Goal: Task Accomplishment & Management: Manage account settings

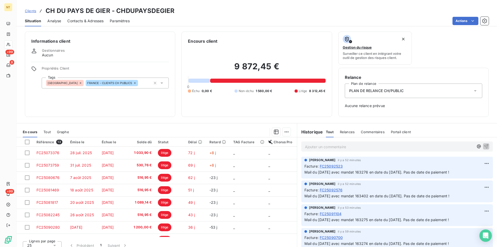
scroll to position [71, 0]
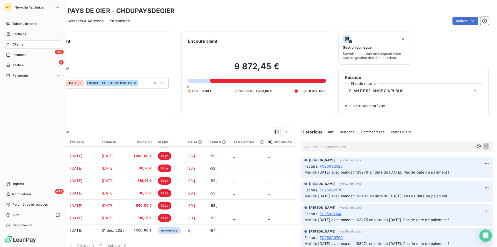
click at [19, 45] on span "Clients" at bounding box center [18, 44] width 10 height 5
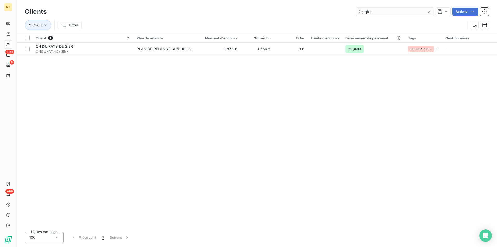
drag, startPoint x: 368, startPoint y: 14, endPoint x: 358, endPoint y: 15, distance: 9.6
click at [358, 15] on input "gier" at bounding box center [395, 12] width 78 height 8
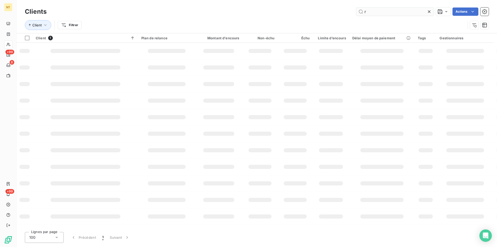
type input "r"
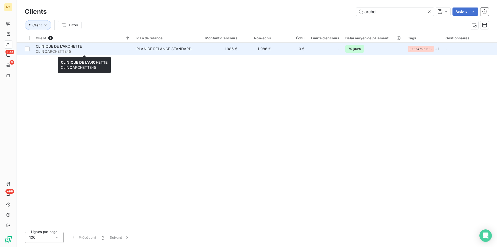
type input "archet"
click at [55, 45] on span "CLINIQUE DE L'ARCHETTE" at bounding box center [59, 46] width 46 height 4
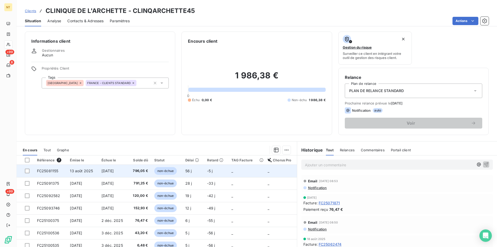
click at [66, 172] on td "FC25081155" at bounding box center [50, 171] width 33 height 12
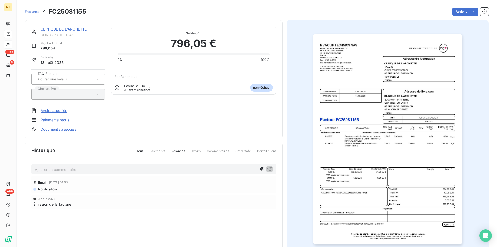
click at [57, 167] on p "Ajouter un commentaire ﻿" at bounding box center [146, 169] width 222 height 6
click at [89, 166] on div "Mail du [DATE] "Facture" at bounding box center [146, 169] width 222 height 6
click at [86, 169] on p "Mail du [DATE] "Facture" at bounding box center [146, 169] width 222 height 6
click at [91, 169] on span "Mail du [DATE] "Facture pPrête au paiement à échéance"" at bounding box center [85, 169] width 100 height 4
click at [89, 170] on span "Mail du [DATE] "Facture pPrête au paiement à échéance"" at bounding box center [85, 169] width 100 height 4
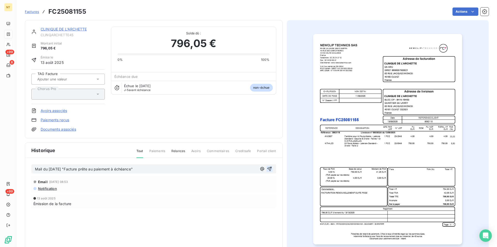
click at [267, 167] on icon "button" at bounding box center [269, 168] width 5 height 5
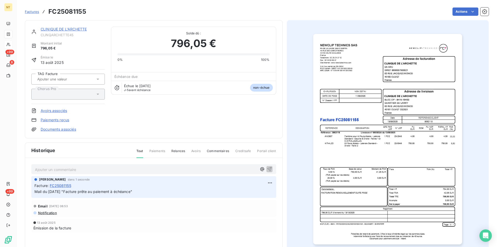
click at [58, 28] on link "CLINIQUE DE L'ARCHETTE" at bounding box center [64, 29] width 46 height 4
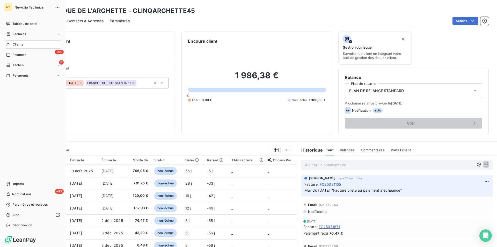
click at [13, 46] on span "Clients" at bounding box center [18, 44] width 10 height 5
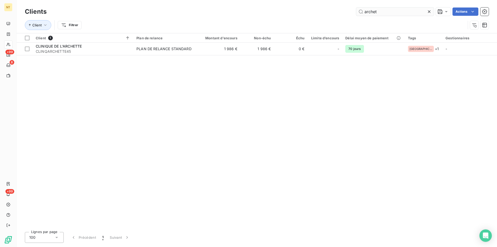
drag, startPoint x: 380, startPoint y: 10, endPoint x: 363, endPoint y: 12, distance: 17.5
click at [363, 12] on input "archet" at bounding box center [395, 12] width 78 height 8
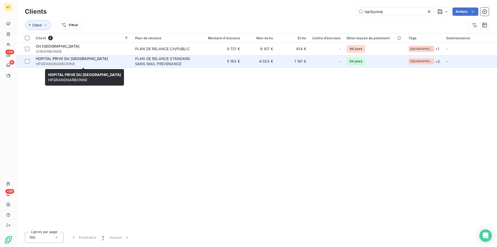
type input "narbonne"
click at [62, 58] on span "HOPITAL PRIVE DU [GEOGRAPHIC_DATA]" at bounding box center [72, 58] width 72 height 4
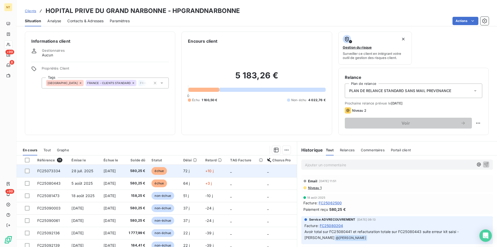
click at [47, 170] on span "FC25073334" at bounding box center [48, 171] width 23 height 4
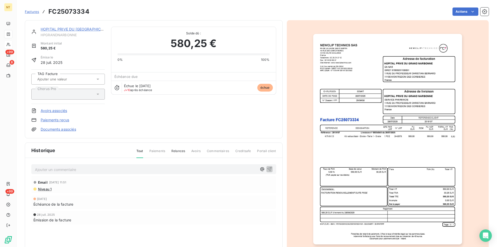
click at [46, 171] on p "Ajouter un commentaire ﻿" at bounding box center [146, 169] width 222 height 6
click at [73, 169] on span "Mail du [DATE] "fPrête au paiement à échéance" at bounding box center [76, 169] width 83 height 4
click at [130, 169] on span "Mail du [DATE] "facture prête au paiement à échéance" at bounding box center [82, 169] width 95 height 4
click at [132, 170] on span "Mail du [DATE] "facture prête au paiement à échéance"" at bounding box center [83, 169] width 97 height 4
click at [267, 168] on icon "button" at bounding box center [269, 168] width 5 height 5
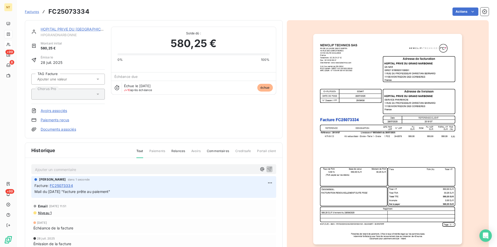
click at [67, 28] on link "HOPITAL PRIVE DU [GEOGRAPHIC_DATA]" at bounding box center [77, 29] width 72 height 4
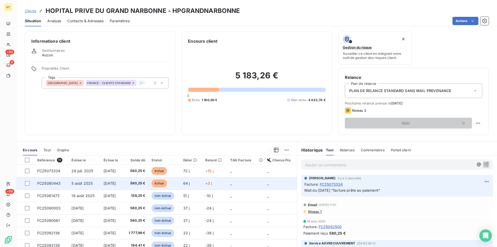
click at [61, 182] on td "FC25080443" at bounding box center [51, 183] width 34 height 12
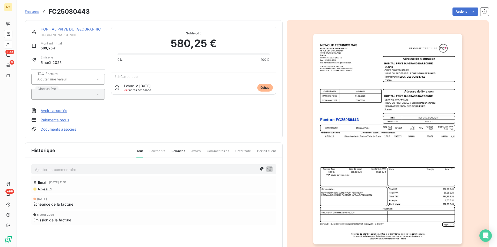
click at [46, 168] on p "Ajouter un commentaire ﻿" at bounding box center [146, 169] width 222 height 6
click at [35, 170] on span "Prête au paiement à échéance" at bounding box center [61, 169] width 53 height 4
drag, startPoint x: 141, startPoint y: 169, endPoint x: 85, endPoint y: 169, distance: 55.7
click at [85, 169] on p "Mail du [DATE] "facture Prête au paiement à échéance" at bounding box center [146, 169] width 222 height 6
click at [86, 170] on p "Mail du [DATE] "facture" at bounding box center [146, 169] width 222 height 6
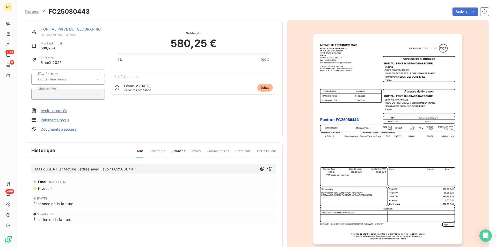
click at [87, 170] on span "Mail du [DATE] "facture Lettrée avec l`avoir FC25080441"" at bounding box center [85, 169] width 101 height 4
click at [268, 169] on icon "button" at bounding box center [269, 169] width 4 height 4
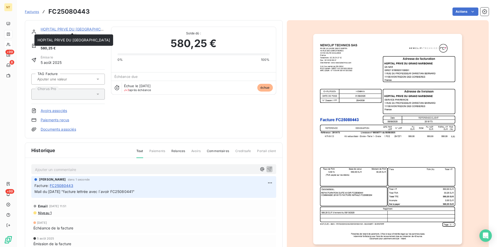
click at [62, 28] on link "HOPITAL PRIVE DU [GEOGRAPHIC_DATA]" at bounding box center [77, 29] width 72 height 4
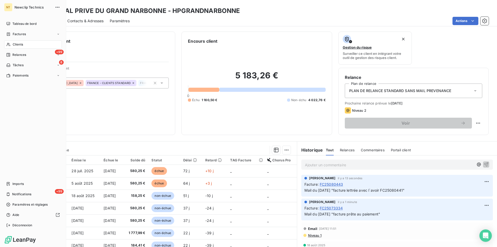
click at [24, 45] on div "Clients" at bounding box center [33, 44] width 58 height 8
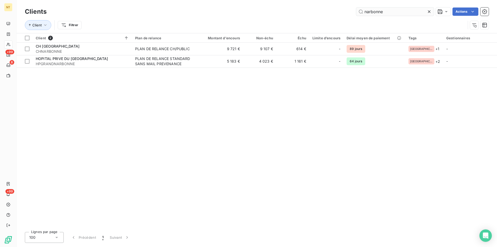
drag, startPoint x: 386, startPoint y: 12, endPoint x: 351, endPoint y: 12, distance: 34.2
click at [356, 12] on input "narbonne" at bounding box center [395, 12] width 78 height 8
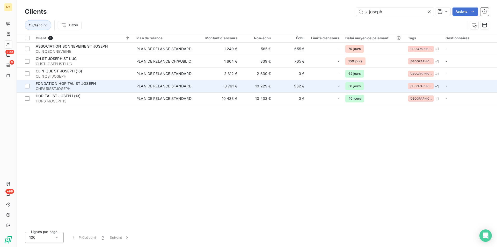
type input "st joseph"
click at [60, 82] on span "FONDATION HOPITAL ST JOSEPH" at bounding box center [66, 83] width 60 height 4
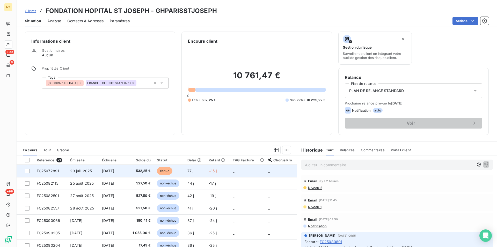
click at [50, 170] on span "FC25072891" at bounding box center [48, 171] width 23 height 4
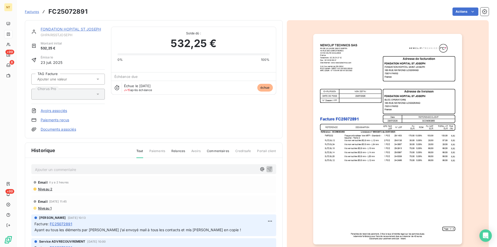
click at [38, 169] on p "Ajouter un commentaire ﻿" at bounding box center [146, 169] width 222 height 6
click at [74, 169] on p "Mail du [DATE] "" at bounding box center [146, 169] width 222 height 6
click at [267, 168] on icon "button" at bounding box center [269, 169] width 4 height 4
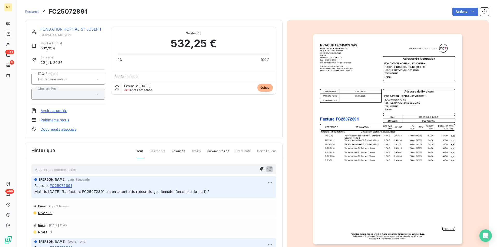
click at [68, 30] on link "FONDATION HOPITAL ST JOSEPH" at bounding box center [71, 29] width 60 height 4
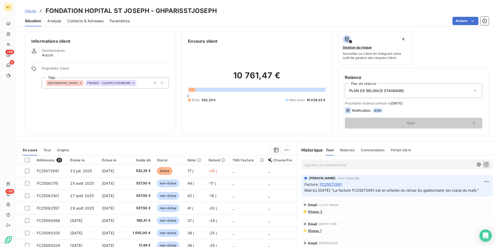
click at [87, 20] on span "Contacts & Adresses" at bounding box center [85, 20] width 36 height 5
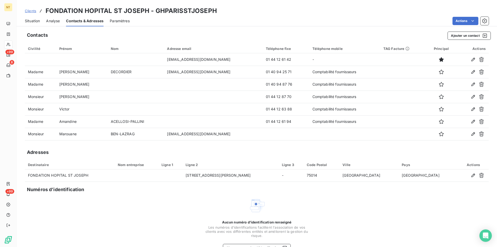
click at [36, 21] on span "Situation" at bounding box center [32, 20] width 15 height 5
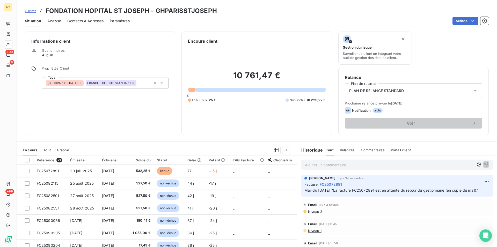
click at [94, 21] on span "Contacts & Adresses" at bounding box center [85, 20] width 36 height 5
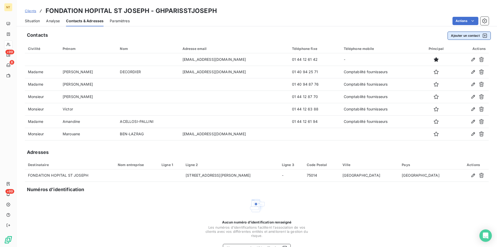
click at [464, 35] on button "Ajouter un contact" at bounding box center [469, 36] width 43 height 8
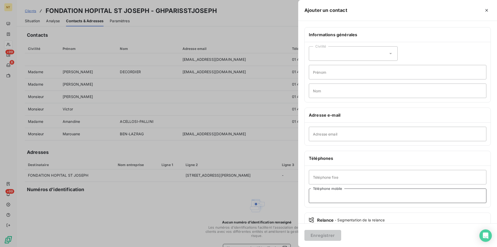
click at [319, 196] on input "Téléphone mobile" at bounding box center [398, 196] width 178 height 14
type input "Gestionnaire"
click at [316, 132] on input "Adresse email" at bounding box center [398, 134] width 178 height 14
type input "[EMAIL_ADDRESS][DOMAIN_NAME]"
click at [322, 235] on button "Enregistrer" at bounding box center [322, 235] width 37 height 11
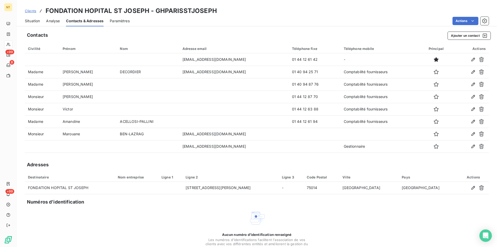
click at [27, 19] on span "Situation" at bounding box center [32, 20] width 15 height 5
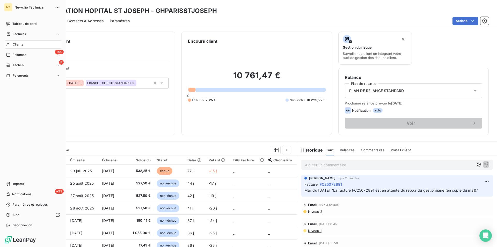
drag, startPoint x: 19, startPoint y: 43, endPoint x: 20, endPoint y: 46, distance: 3.0
click at [18, 43] on span "Clients" at bounding box center [18, 44] width 10 height 5
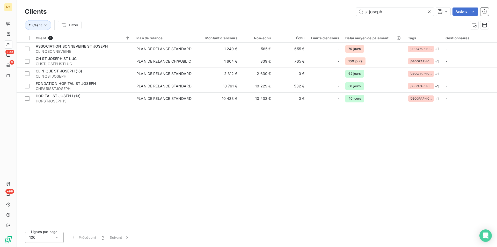
drag, startPoint x: 385, startPoint y: 13, endPoint x: 354, endPoint y: 11, distance: 30.9
click at [356, 11] on input "st joseph" at bounding box center [395, 12] width 78 height 8
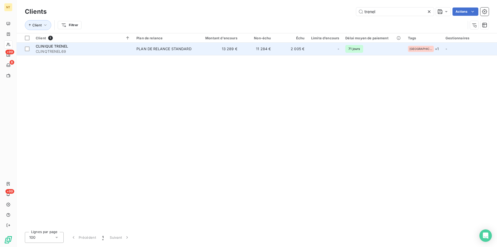
type input "trenel"
click at [65, 51] on span "CLINQTRENEL69" at bounding box center [83, 51] width 95 height 5
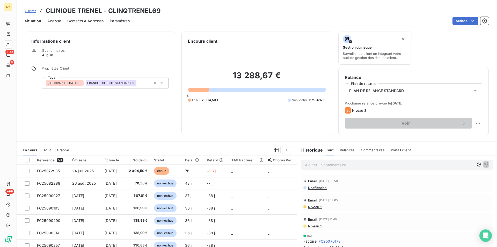
click at [79, 20] on span "Contacts & Adresses" at bounding box center [85, 20] width 36 height 5
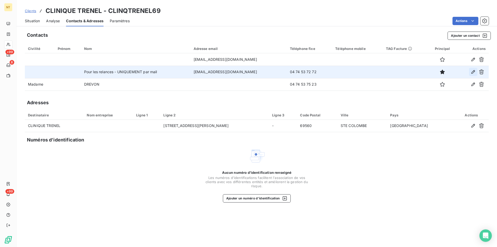
click at [474, 72] on icon "button" at bounding box center [473, 72] width 4 height 4
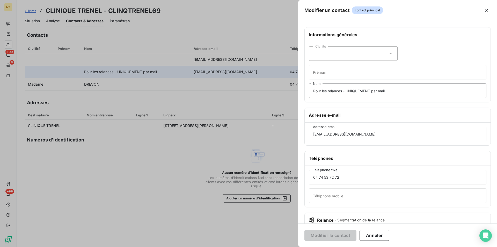
drag, startPoint x: 312, startPoint y: 90, endPoint x: 391, endPoint y: 91, distance: 78.5
click at [391, 91] on input "Pour les relances - UNIQUEMENT par mail" at bounding box center [398, 91] width 178 height 14
drag, startPoint x: 391, startPoint y: 91, endPoint x: 303, endPoint y: 91, distance: 87.8
click at [309, 91] on input "Pour les relances - UNIQUEMENT par mail" at bounding box center [398, 91] width 178 height 14
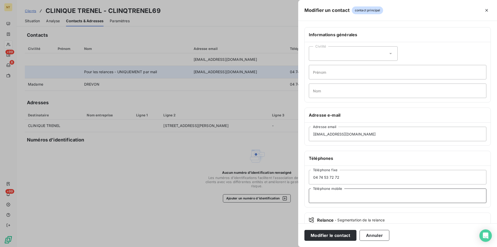
click at [318, 196] on input "Téléphone mobile" at bounding box center [398, 196] width 178 height 14
paste input "Pour les relances - UNIQUEMENT par mail"
type input "Pour les relances - UNIQUEMENT par mail"
click at [326, 235] on button "Modifier le contact" at bounding box center [330, 235] width 52 height 11
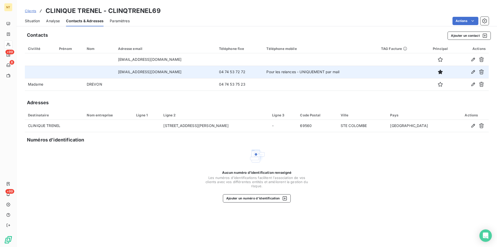
click at [36, 19] on span "Situation" at bounding box center [32, 20] width 15 height 5
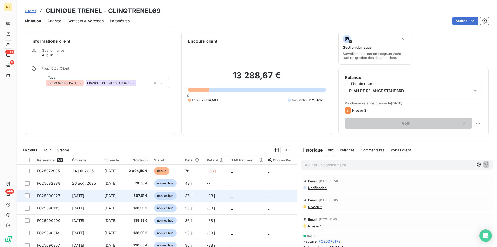
click at [48, 197] on span "FC25090027" at bounding box center [48, 196] width 23 height 4
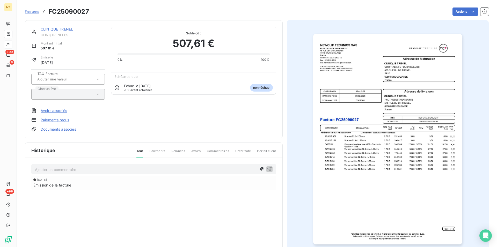
click at [39, 170] on p "Ajouter un commentaire ﻿" at bounding box center [146, 169] width 222 height 6
drag, startPoint x: 31, startPoint y: 168, endPoint x: 145, endPoint y: 182, distance: 114.8
click at [145, 182] on div "Mail du [DATE] paiement prévu le [DATE] [DATE] Émission de la facture" at bounding box center [153, 184] width 257 height 52
copy span "Mail du [DATE] paiement prévu le [DATE]"
click at [267, 169] on icon "button" at bounding box center [269, 168] width 5 height 5
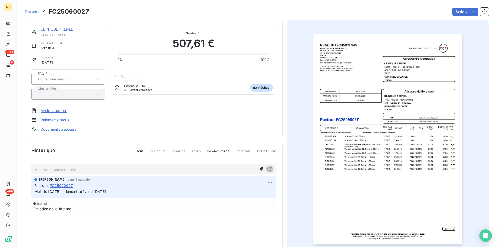
click at [50, 30] on link "CLINIQUE TRENEL" at bounding box center [57, 29] width 32 height 4
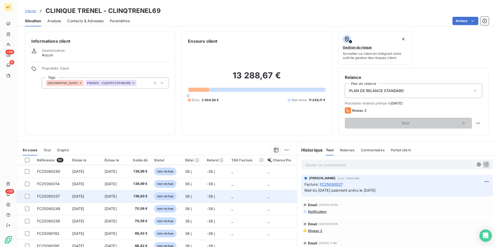
scroll to position [53, 0]
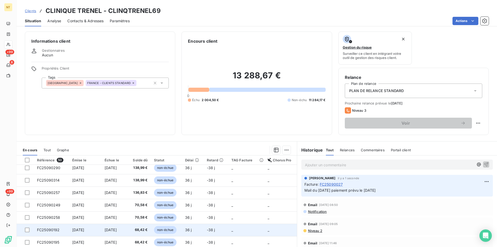
click at [47, 230] on span "FC25090192" at bounding box center [48, 230] width 23 height 4
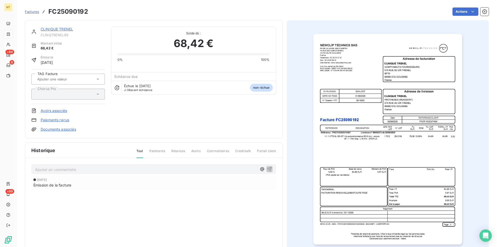
click at [42, 170] on p "Ajouter un commentaire ﻿" at bounding box center [146, 169] width 222 height 6
click at [267, 169] on icon "button" at bounding box center [269, 168] width 5 height 5
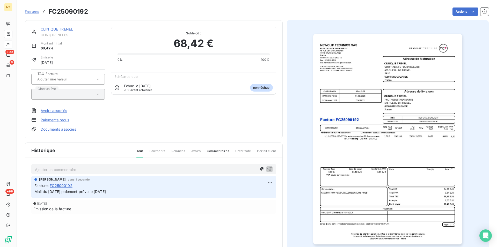
click at [52, 30] on link "CLINIQUE TRENEL" at bounding box center [57, 29] width 32 height 4
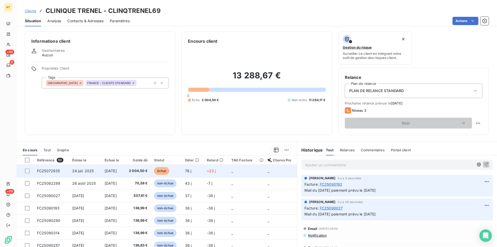
click at [58, 171] on span "FC25072935" at bounding box center [48, 171] width 23 height 4
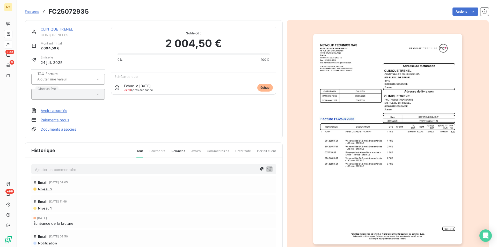
click at [376, 122] on img "button" at bounding box center [387, 139] width 149 height 211
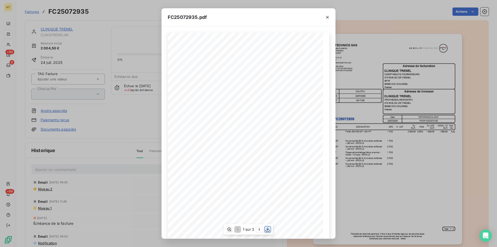
click at [268, 229] on icon "button" at bounding box center [268, 230] width 4 height 4
click at [326, 14] on button "button" at bounding box center [327, 17] width 8 height 8
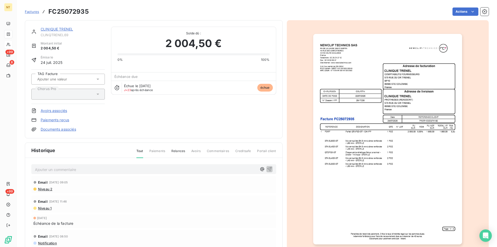
click at [42, 169] on p "Ajouter un commentaire ﻿" at bounding box center [146, 169] width 222 height 6
click at [126, 170] on span "Envoyé mail le [DATE] car deux factures vont e^tre réglées le 15/10 mais pas ce…" at bounding box center [109, 169] width 148 height 4
click at [267, 168] on icon "button" at bounding box center [269, 169] width 4 height 4
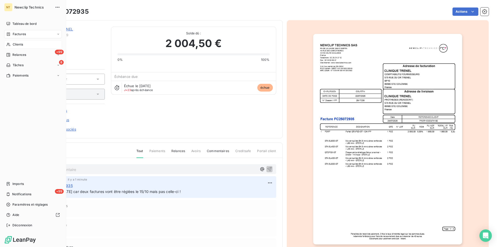
click at [20, 45] on span "Clients" at bounding box center [18, 44] width 10 height 5
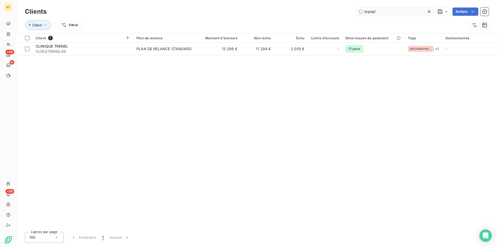
drag, startPoint x: 379, startPoint y: 11, endPoint x: 359, endPoint y: 13, distance: 19.8
click at [359, 13] on input "trenel" at bounding box center [395, 12] width 78 height 8
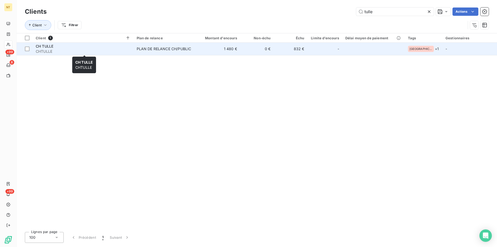
type input "tulle"
click at [48, 49] on span "CHTULLE" at bounding box center [83, 51] width 95 height 5
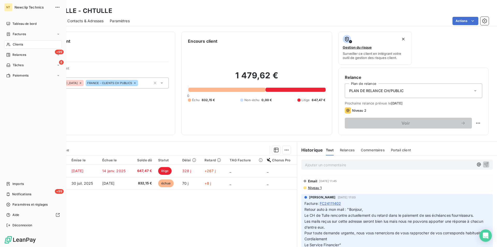
click at [20, 42] on div "Clients" at bounding box center [33, 44] width 58 height 8
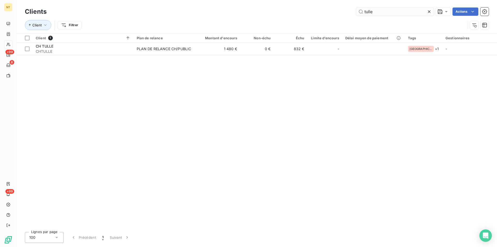
drag, startPoint x: 374, startPoint y: 12, endPoint x: 359, endPoint y: 12, distance: 15.0
click at [359, 12] on input "tulle" at bounding box center [395, 12] width 78 height 8
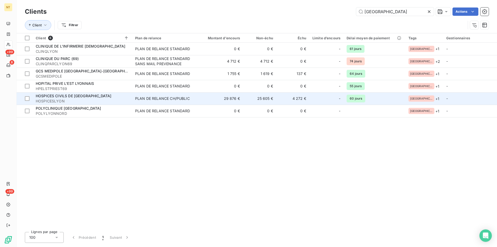
type input "[GEOGRAPHIC_DATA]"
click at [82, 96] on span "HOSPICES CIVILS DE [GEOGRAPHIC_DATA]" at bounding box center [74, 96] width 76 height 4
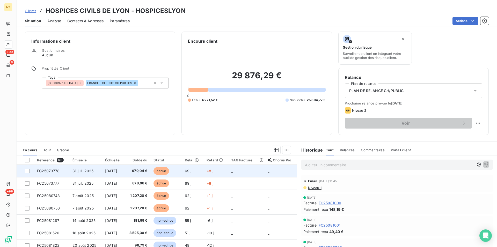
click at [49, 169] on span "FC25073778" at bounding box center [48, 171] width 23 height 4
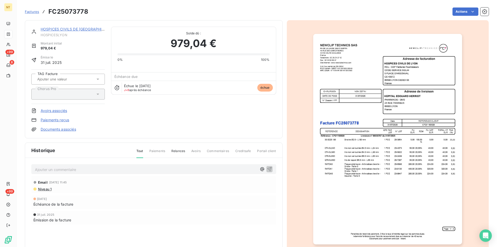
click at [47, 169] on p "Ajouter un commentaire ﻿" at bounding box center [146, 169] width 222 height 6
click at [75, 169] on p "Mail du [DATE] "" at bounding box center [146, 169] width 222 height 6
click at [125, 169] on span "Mail du [DATE] "Pour la facture FC25073778 le paiement sera effectué La semaine…" at bounding box center [112, 169] width 154 height 4
click at [185, 169] on span "Mail du [DATE] "Pour la facture FC25073778 le paiement sera effectué La semaine…" at bounding box center [110, 169] width 150 height 4
click at [268, 168] on icon "button" at bounding box center [269, 169] width 4 height 4
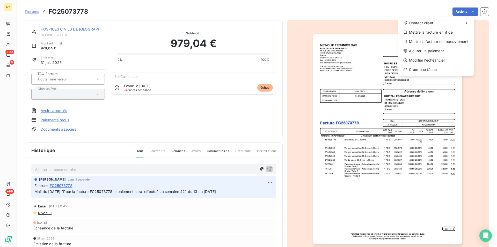
click at [468, 13] on html "NT +99 8 +99 Factures FC25073778 Actions Contact client Mettre la facture en li…" at bounding box center [248, 123] width 497 height 247
click at [440, 50] on div "Ajouter un paiement" at bounding box center [435, 51] width 71 height 8
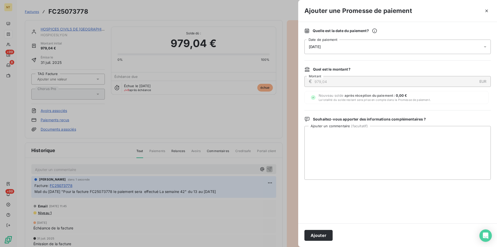
click at [343, 48] on div "[DATE]" at bounding box center [397, 47] width 186 height 14
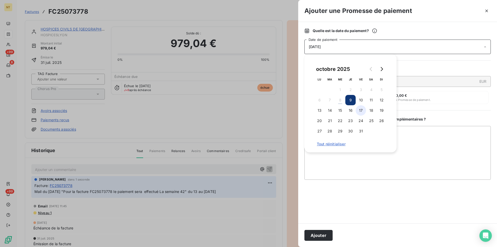
click at [361, 111] on button "17" at bounding box center [361, 110] width 10 height 10
click at [320, 234] on button "Ajouter" at bounding box center [318, 235] width 28 height 11
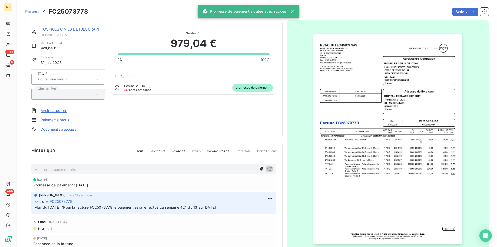
click at [56, 29] on link "HOSPICES CIVILS DE [GEOGRAPHIC_DATA]" at bounding box center [79, 29] width 76 height 4
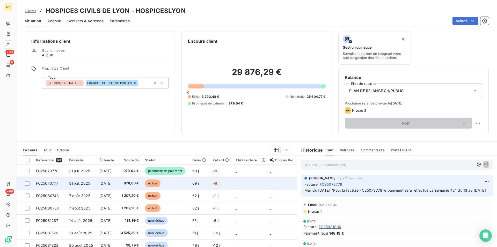
click at [88, 183] on span "31 juil. 2025" at bounding box center [79, 183] width 21 height 4
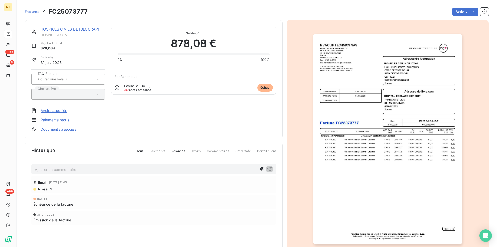
click at [68, 32] on div "HOSPICES CIVILS DE [GEOGRAPHIC_DATA]" at bounding box center [73, 29] width 64 height 5
click at [71, 28] on link "HOSPICES CIVILS DE [GEOGRAPHIC_DATA]" at bounding box center [79, 29] width 76 height 4
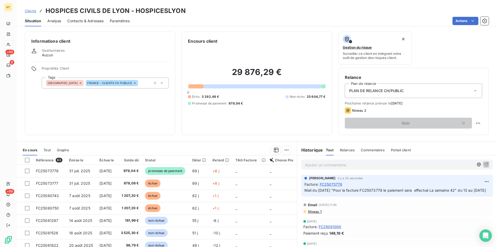
drag, startPoint x: 302, startPoint y: 190, endPoint x: 330, endPoint y: 200, distance: 29.3
click at [330, 194] on p "Mail du [DATE] "Pour la facture FC25073778 le paiement sera effectué La semaine…" at bounding box center [396, 191] width 185 height 6
copy span "Mail du [DATE] "Pour la facture FC25073778 le paiement sera effectué La semaine…"
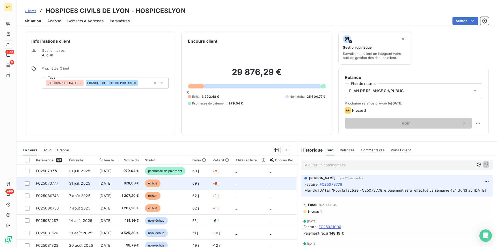
click at [55, 186] on span "FC25073777" at bounding box center [47, 183] width 23 height 4
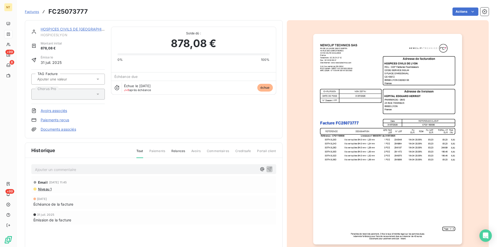
click at [53, 169] on p "Ajouter un commentaire ﻿" at bounding box center [146, 169] width 222 height 6
click at [120, 169] on span "Mail du [DATE] "Pour la facture FC25073778 le paiement sera effectué La semaine…" at bounding box center [125, 169] width 181 height 4
click at [268, 168] on icon "button" at bounding box center [269, 169] width 4 height 4
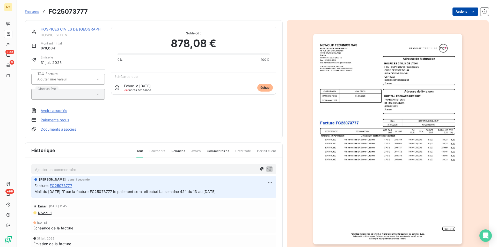
click at [469, 12] on html "NT +99 8 +99 Factures FC25073777 Actions HOSPICES CIVILS DE LYON HOSPICESLYON M…" at bounding box center [248, 123] width 497 height 247
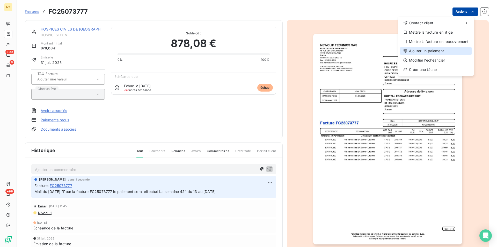
click at [437, 52] on div "Ajouter un paiement" at bounding box center [435, 51] width 71 height 8
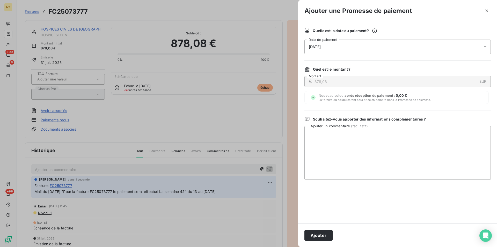
click at [358, 46] on div "[DATE]" at bounding box center [397, 47] width 186 height 14
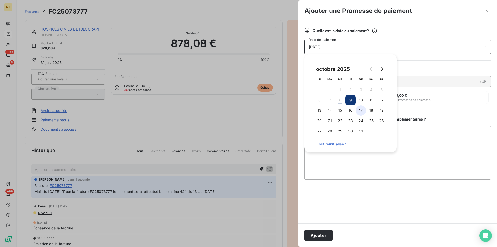
click at [360, 108] on button "17" at bounding box center [361, 110] width 10 height 10
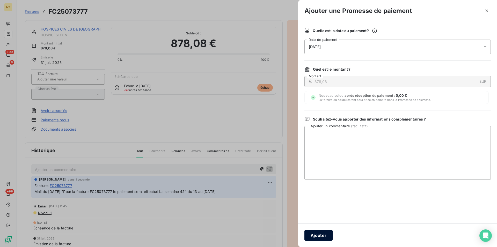
click at [314, 234] on button "Ajouter" at bounding box center [318, 235] width 28 height 11
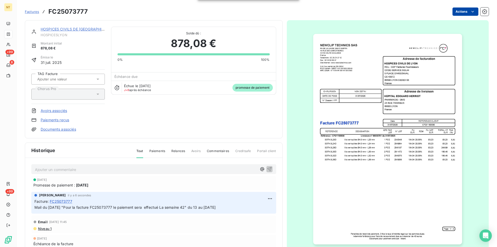
click at [59, 29] on link "HOSPICES CIVILS DE [GEOGRAPHIC_DATA]" at bounding box center [79, 29] width 76 height 4
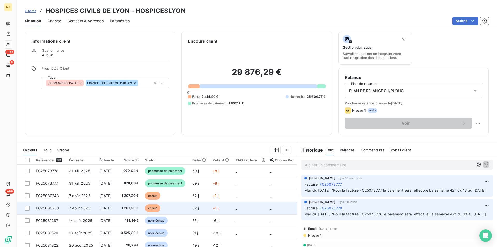
click at [52, 208] on span "FC25080750" at bounding box center [47, 208] width 23 height 4
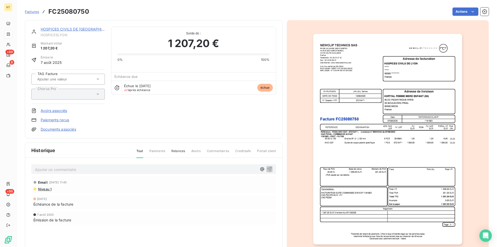
click at [47, 168] on p "Ajouter un commentaire ﻿" at bounding box center [146, 169] width 222 height 6
click at [120, 169] on span "Mail du [DATE] "Pour la facture FC25073778 le paiement sera effectué La semaine…" at bounding box center [125, 169] width 181 height 4
click at [193, 169] on span "Mail du [DATE] "Pour la facture FC25080750 le paiement sera effectué La semaine…" at bounding box center [126, 169] width 182 height 4
click at [206, 170] on span "Mail du [DATE] "Pour la facture FC25080750 le paiement sera effectué La semaine…" at bounding box center [126, 169] width 182 height 4
click at [217, 169] on span "Mail du [DATE] "Pour la facture FC25080750 le paiement sera effectué La semaine…" at bounding box center [126, 169] width 183 height 4
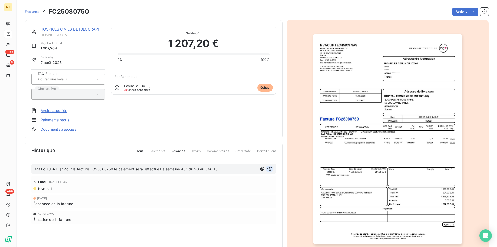
click at [268, 169] on icon "button" at bounding box center [269, 169] width 4 height 4
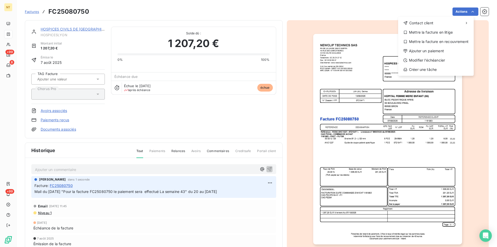
click at [469, 12] on html "NT +99 8 +99 Factures FC25080750 Actions Contact client Mettre la facture en li…" at bounding box center [248, 123] width 497 height 247
click at [443, 52] on div "Ajouter un paiement" at bounding box center [435, 51] width 71 height 8
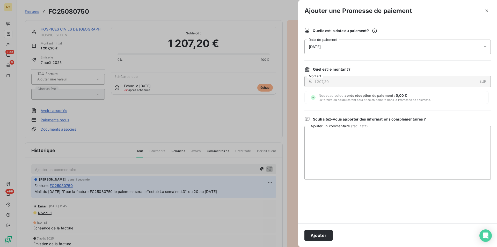
click at [355, 47] on div "[DATE]" at bounding box center [397, 47] width 186 height 14
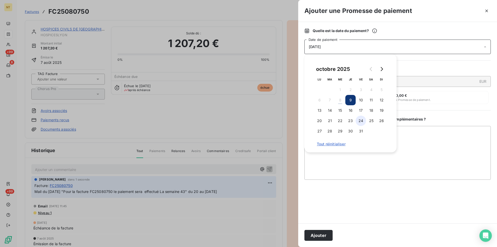
click at [359, 122] on button "24" at bounding box center [361, 121] width 10 height 10
click at [320, 235] on button "Ajouter" at bounding box center [318, 235] width 28 height 11
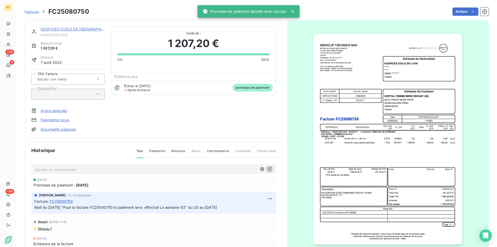
click at [62, 31] on link "HOSPICES CIVILS DE [GEOGRAPHIC_DATA]" at bounding box center [79, 29] width 76 height 4
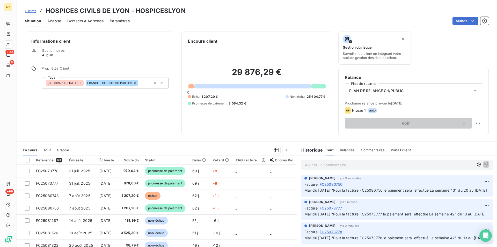
drag, startPoint x: 300, startPoint y: 190, endPoint x: 340, endPoint y: 199, distance: 41.3
click at [340, 197] on div "[PERSON_NAME] il y a 9 secondes Facture : FC25080750 Mail du [DATE] "Pour la fa…" at bounding box center [397, 186] width 192 height 22
copy span "Mail du [DATE] "Pour la facture FC25080750 le paiement sera effectué La semaine…"
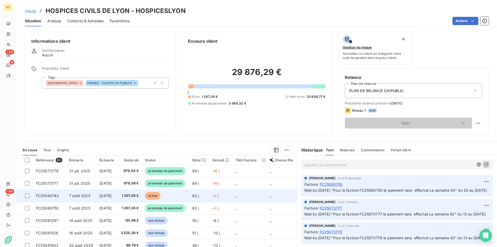
click at [57, 197] on span "FC25080743" at bounding box center [47, 196] width 23 height 4
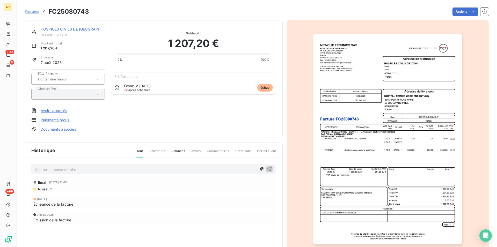
click at [61, 168] on p "Ajouter un commentaire ﻿" at bounding box center [146, 169] width 222 height 6
click at [120, 169] on span "Mail du [DATE] "Pour la facture FC25080750 le paiement sera effectué La semaine…" at bounding box center [126, 169] width 183 height 4
click at [267, 169] on icon "button" at bounding box center [269, 169] width 4 height 4
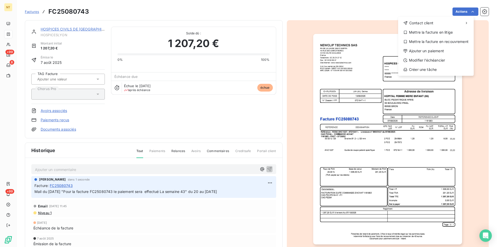
click at [467, 12] on html "NT +99 8 +99 Factures FC25080743 Actions Contact client Mettre la facture en li…" at bounding box center [248, 123] width 497 height 247
click at [443, 51] on div "Ajouter un paiement" at bounding box center [435, 51] width 71 height 8
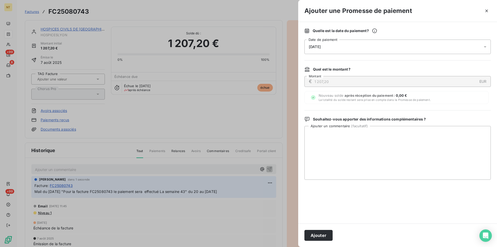
click at [341, 43] on div "[DATE]" at bounding box center [397, 47] width 186 height 14
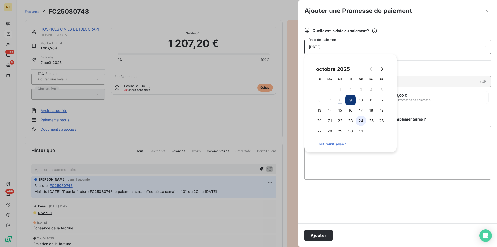
click at [363, 120] on button "24" at bounding box center [361, 121] width 10 height 10
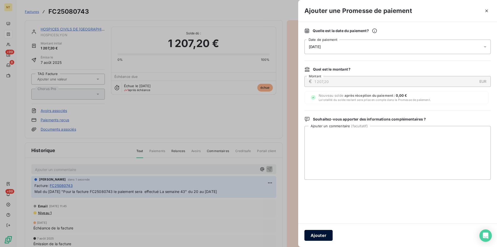
click at [318, 233] on button "Ajouter" at bounding box center [318, 235] width 28 height 11
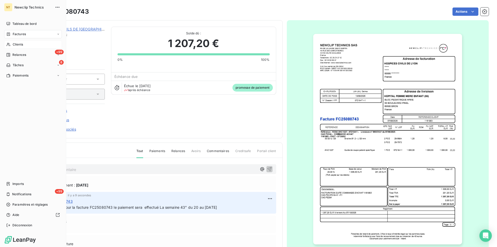
click at [17, 41] on div "Clients" at bounding box center [33, 44] width 58 height 8
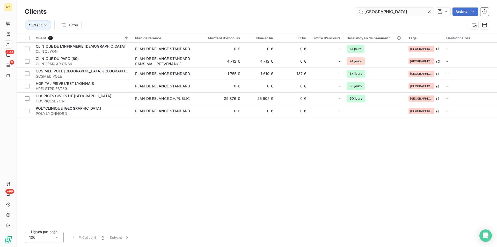
drag, startPoint x: 374, startPoint y: 13, endPoint x: 358, endPoint y: 13, distance: 16.1
click at [358, 13] on input "[GEOGRAPHIC_DATA]" at bounding box center [395, 12] width 78 height 8
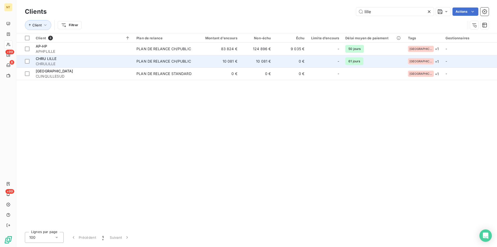
type input "lille"
click at [52, 60] on span "CHRU LILLE" at bounding box center [46, 58] width 21 height 4
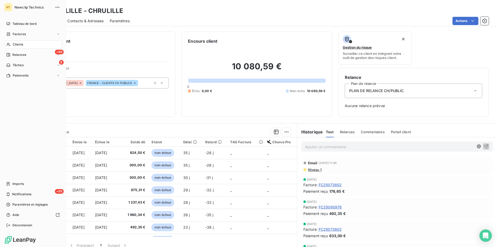
click at [20, 43] on span "Clients" at bounding box center [18, 44] width 10 height 5
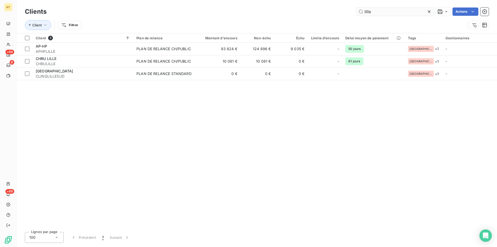
drag, startPoint x: 369, startPoint y: 9, endPoint x: 361, endPoint y: 8, distance: 8.9
click at [361, 8] on input "lille" at bounding box center [395, 12] width 78 height 8
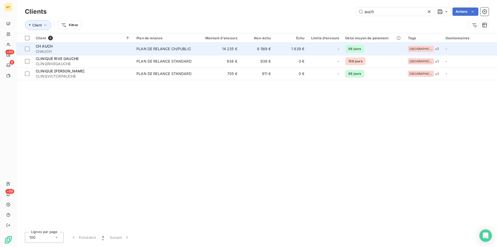
type input "auch"
click at [60, 47] on div "CH AUCH" at bounding box center [83, 46] width 95 height 5
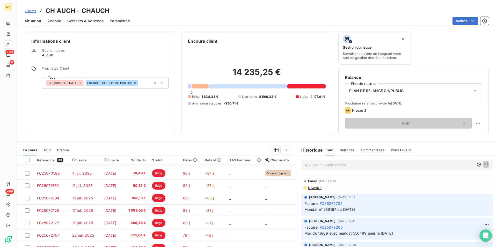
scroll to position [79, 0]
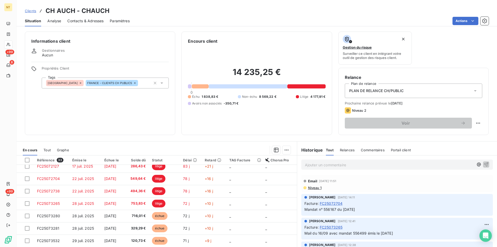
click at [90, 20] on span "Contacts & Adresses" at bounding box center [85, 20] width 36 height 5
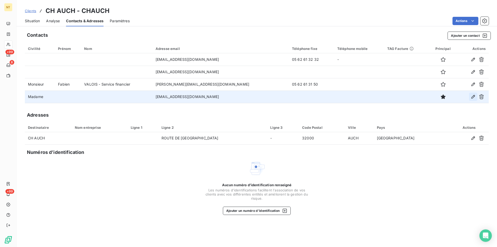
click at [475, 97] on icon "button" at bounding box center [473, 97] width 4 height 4
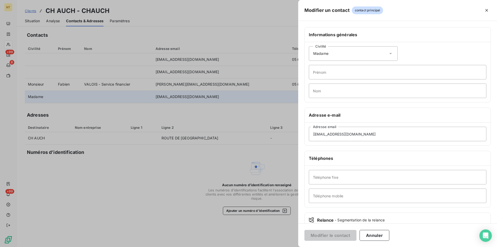
click at [389, 54] on icon at bounding box center [390, 53] width 3 height 1
click at [314, 66] on input "radio" at bounding box center [314, 66] width 5 height 5
click at [317, 74] on input "Prénom" at bounding box center [398, 72] width 178 height 14
type input "[PERSON_NAME]"
click at [316, 87] on input "Nom" at bounding box center [398, 91] width 178 height 14
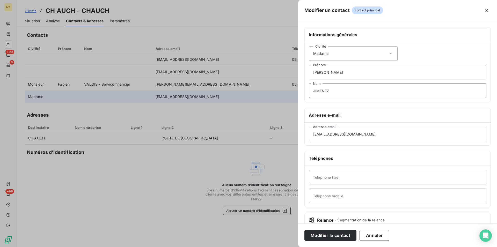
type input "JIMENEZ"
click at [315, 195] on input "Téléphone mobile" at bounding box center [398, 196] width 178 height 14
type input "Facturation pharmacie"
click at [313, 177] on input "Téléphone fixe" at bounding box center [398, 177] width 178 height 14
type input "05 62 61 36 37"
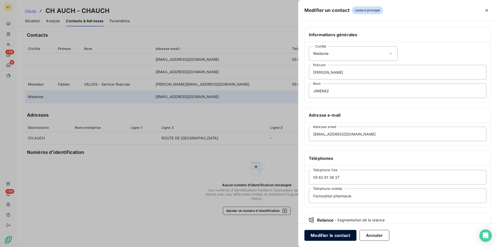
click at [325, 234] on button "Modifier le contact" at bounding box center [330, 235] width 52 height 11
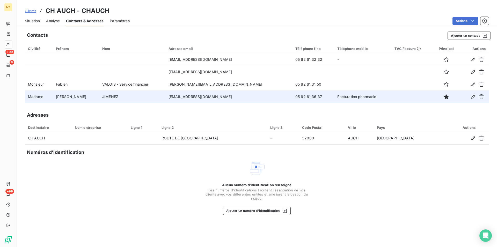
click at [34, 21] on span "Situation" at bounding box center [32, 20] width 15 height 5
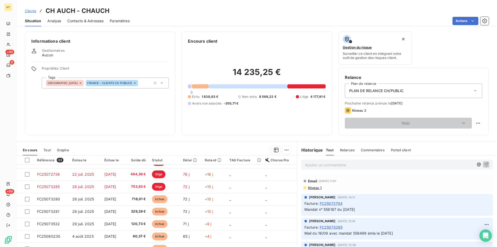
scroll to position [106, 0]
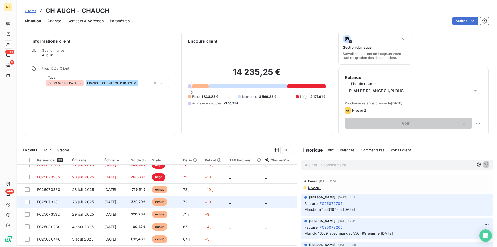
click at [53, 200] on span "FC25073281" at bounding box center [48, 202] width 23 height 4
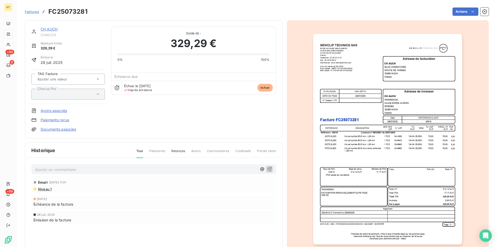
click at [37, 170] on p "Ajouter un commentaire ﻿" at bounding box center [146, 169] width 222 height 6
click at [72, 168] on p "Mail du [DATE]" at bounding box center [146, 169] width 222 height 6
click at [165, 169] on p "Mail du [DATE] avec mandat 556501 en date du [DATE] "facture" at bounding box center [146, 169] width 222 height 6
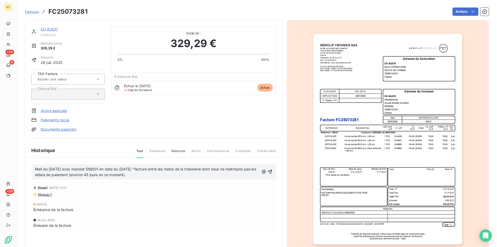
drag, startPoint x: 33, startPoint y: 169, endPoint x: 179, endPoint y: 178, distance: 146.3
click at [179, 178] on div "Mail du [DATE] avec mandat 556501 en date du [DATE] "facture entre les mains de…" at bounding box center [153, 172] width 245 height 16
copy span "Mail du [DATE] avec mandat 556501 en date du [DATE] "facture entre les mains de…"
click at [269, 170] on icon "button" at bounding box center [269, 171] width 5 height 5
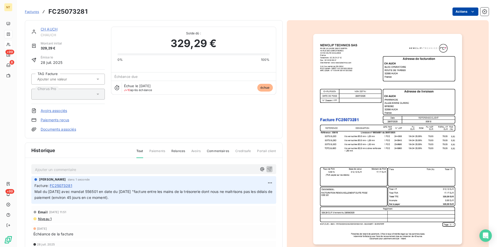
click at [468, 10] on html "NT +99 8 +99 Factures FC25073281 Actions CH AUCH CHAUCH Montant initial 329,29 …" at bounding box center [248, 123] width 497 height 247
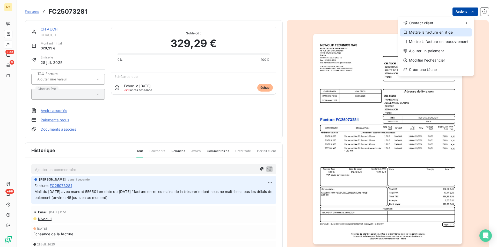
click at [433, 33] on div "Mettre la facture en litige" at bounding box center [435, 32] width 71 height 8
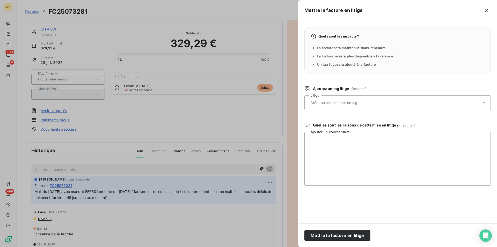
click at [340, 102] on input "text" at bounding box center [347, 102] width 75 height 5
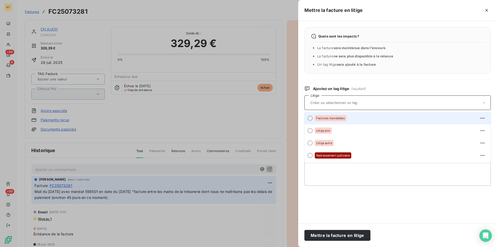
click at [309, 117] on div at bounding box center [310, 118] width 5 height 5
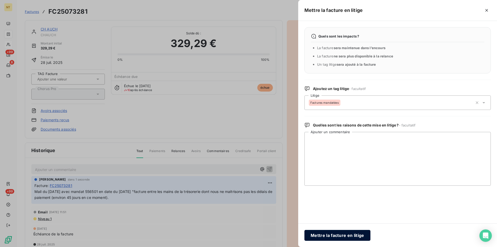
click at [323, 235] on button "Mettre la facture en litige" at bounding box center [337, 235] width 66 height 11
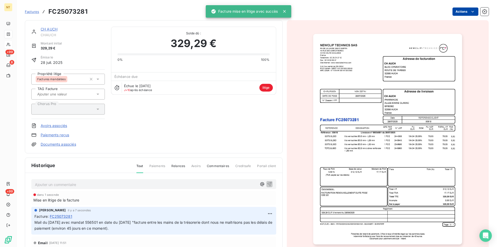
click at [44, 29] on link "CH AUCH" at bounding box center [49, 29] width 17 height 4
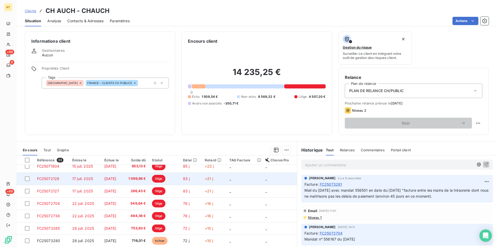
scroll to position [79, 0]
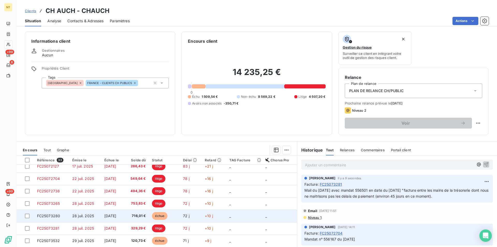
click at [54, 215] on span "FC25073280" at bounding box center [48, 216] width 23 height 4
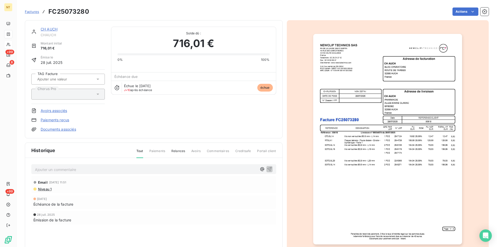
click at [48, 29] on link "CH AUCH" at bounding box center [49, 29] width 17 height 4
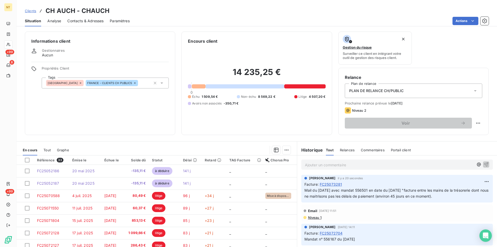
drag, startPoint x: 302, startPoint y: 190, endPoint x: 469, endPoint y: 198, distance: 167.4
click at [469, 198] on div "[PERSON_NAME] il y a 20 secondes Facture : FC25073281 Mail du [DATE] avec manda…" at bounding box center [397, 189] width 192 height 28
copy span "Mail du [DATE] avec mandat 556501 en date du [DATE] "facture entre les mains de…"
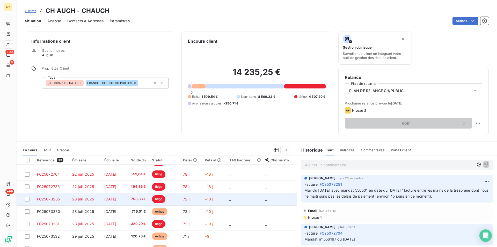
scroll to position [106, 0]
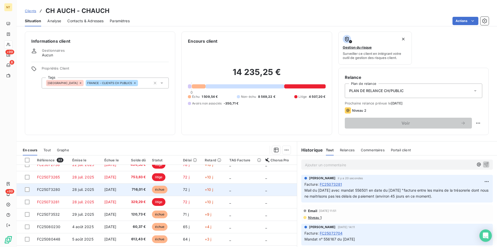
click at [53, 192] on span "FC25073280" at bounding box center [48, 189] width 23 height 4
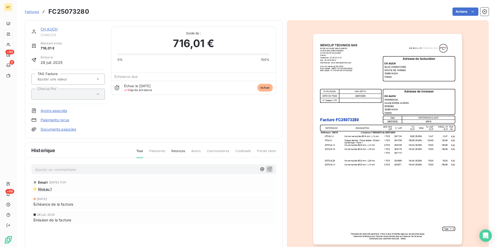
click at [46, 168] on p "Ajouter un commentaire ﻿" at bounding box center [146, 169] width 222 height 6
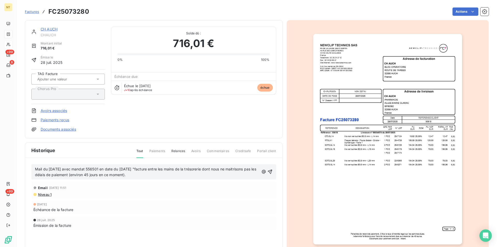
click at [104, 169] on span "Mail du [DATE] avec mandat 556501 en date du [DATE] "facture entre les mains de…" at bounding box center [146, 172] width 222 height 10
click at [268, 170] on icon "button" at bounding box center [270, 172] width 4 height 4
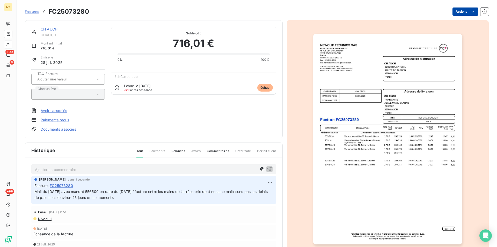
click at [468, 11] on html "NT +99 8 +99 Factures FC25073280 Actions CH AUCH CHAUCH Montant initial 716,01 …" at bounding box center [248, 123] width 497 height 247
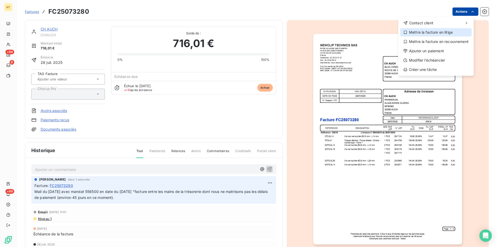
click at [440, 34] on div "Mettre la facture en litige" at bounding box center [435, 32] width 71 height 8
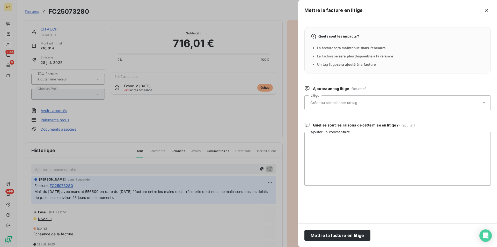
click at [359, 105] on input "text" at bounding box center [347, 102] width 75 height 5
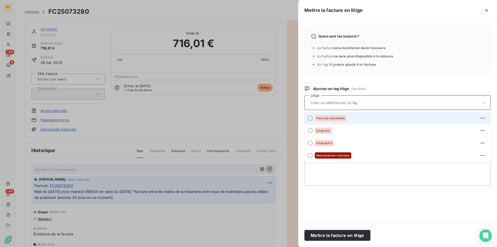
click at [308, 119] on div at bounding box center [310, 118] width 5 height 5
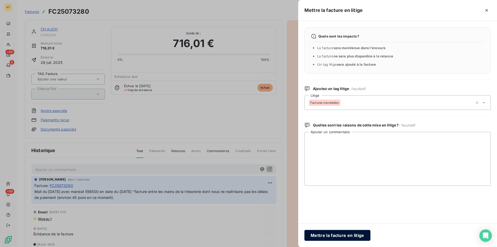
click at [329, 236] on button "Mettre la facture en litige" at bounding box center [337, 235] width 66 height 11
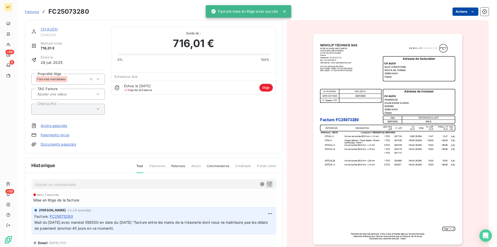
click at [47, 29] on link "CH AUCH" at bounding box center [49, 29] width 17 height 4
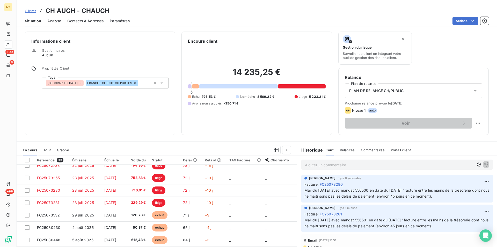
scroll to position [106, 0]
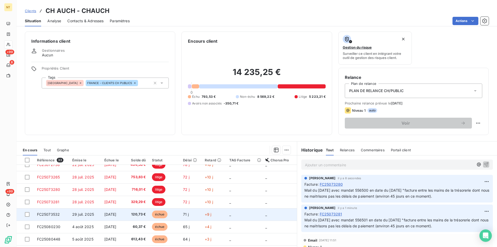
click at [53, 213] on span "FC25073532" at bounding box center [48, 214] width 23 height 4
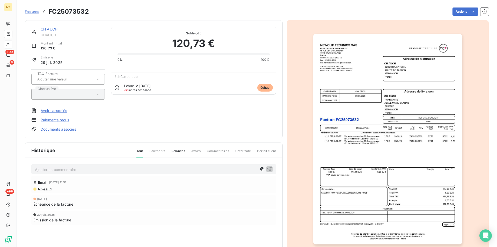
click at [49, 168] on p "Ajouter un commentaire ﻿" at bounding box center [146, 169] width 222 height 6
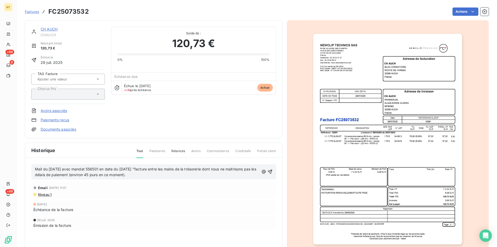
click at [130, 169] on span "Mail du [DATE] avec mandat 556501 en date du [DATE] "facture entre les mains de…" at bounding box center [146, 172] width 222 height 10
click at [106, 169] on span "Mail du [DATE] avec mandat 556501 en date du [DATE] "facture entre les mains de…" at bounding box center [146, 172] width 222 height 10
click at [268, 172] on icon "button" at bounding box center [270, 172] width 4 height 4
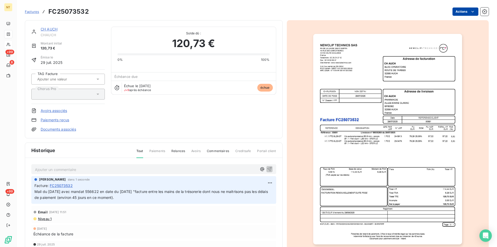
click at [467, 12] on html "NT +99 8 +99 Factures FC25073532 Actions CH AUCH CHAUCH Montant initial 120,73 …" at bounding box center [248, 123] width 497 height 247
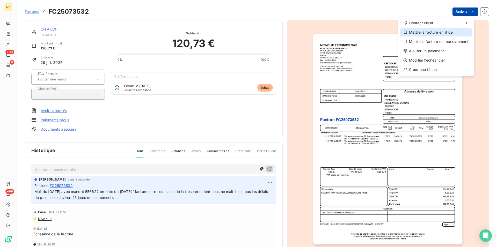
click at [447, 30] on div "Mettre la facture en litige" at bounding box center [435, 32] width 71 height 8
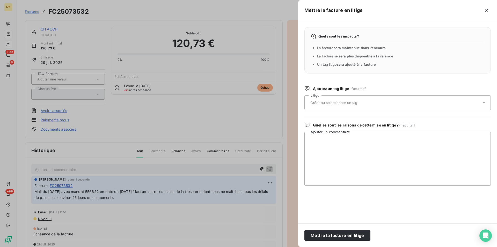
click at [358, 104] on input "text" at bounding box center [347, 102] width 75 height 5
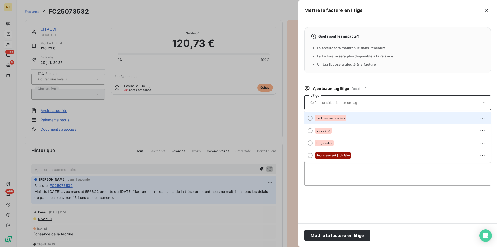
click at [309, 117] on div at bounding box center [310, 118] width 5 height 5
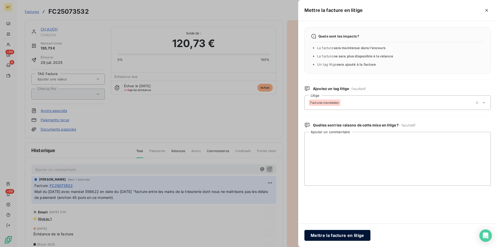
click at [329, 236] on button "Mettre la facture en litige" at bounding box center [337, 235] width 66 height 11
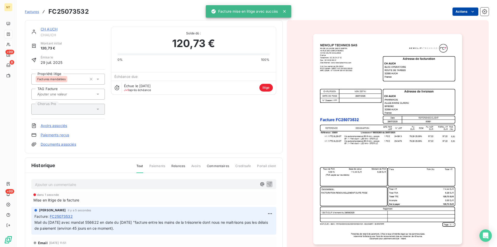
click at [50, 28] on link "CH AUCH" at bounding box center [49, 29] width 17 height 4
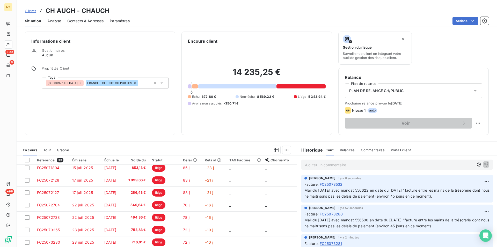
scroll to position [106, 0]
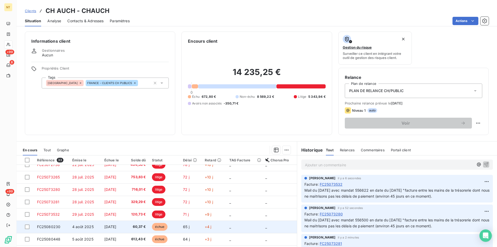
click at [51, 227] on span "FC25080230" at bounding box center [49, 227] width 24 height 4
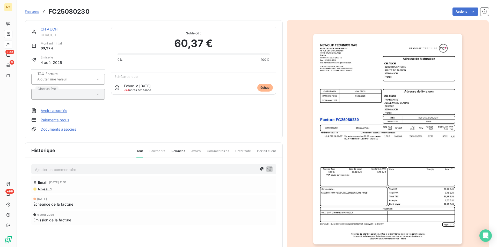
click at [50, 169] on p "Ajouter un commentaire ﻿" at bounding box center [146, 169] width 222 height 6
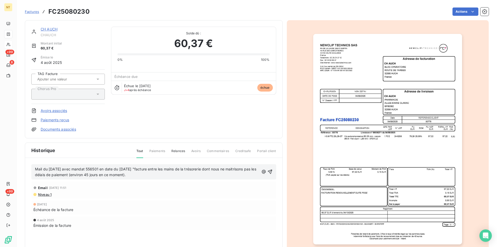
click at [130, 170] on span "Mail du [DATE] avec mandat 556501 en date du [DATE] "facture entre les mains de…" at bounding box center [146, 172] width 222 height 10
click at [105, 170] on span "Mail du [DATE] avec mandat 556501 en date du [DATE] "facture entre les mains de…" at bounding box center [146, 172] width 222 height 10
click at [268, 173] on icon "button" at bounding box center [270, 172] width 4 height 4
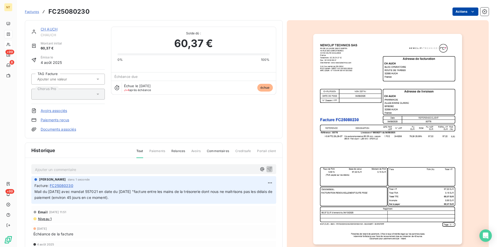
click at [467, 12] on html "NT +99 8 +99 Factures FC25080230 Actions CH AUCH CHAUCH Montant initial 60,37 €…" at bounding box center [248, 123] width 497 height 247
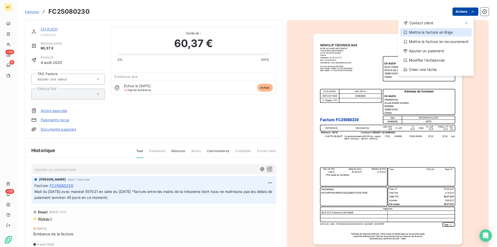
click at [441, 33] on div "Mettre la facture en litige" at bounding box center [435, 32] width 71 height 8
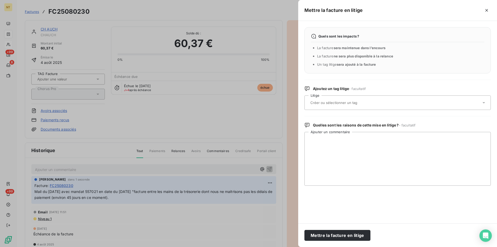
click at [369, 102] on input "text" at bounding box center [347, 102] width 75 height 5
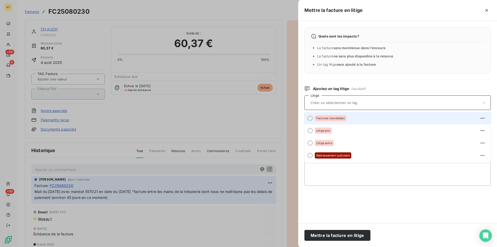
click at [310, 118] on div at bounding box center [310, 118] width 5 height 5
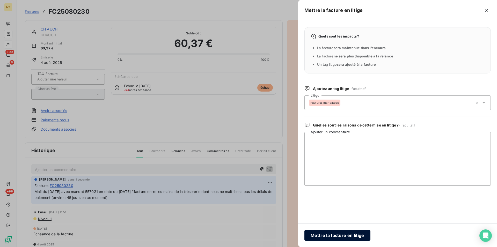
click at [325, 235] on button "Mettre la facture en litige" at bounding box center [337, 235] width 66 height 11
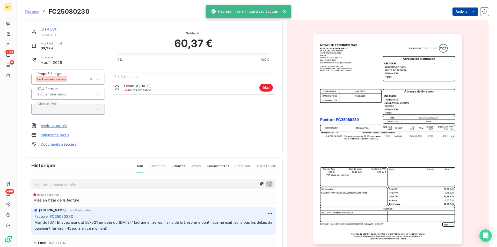
click at [44, 30] on link "CH AUCH" at bounding box center [49, 29] width 17 height 4
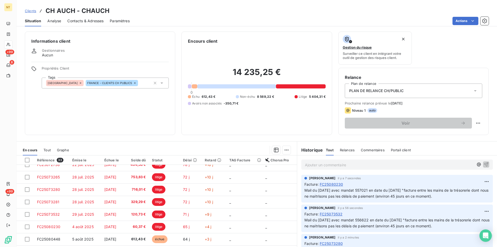
scroll to position [132, 0]
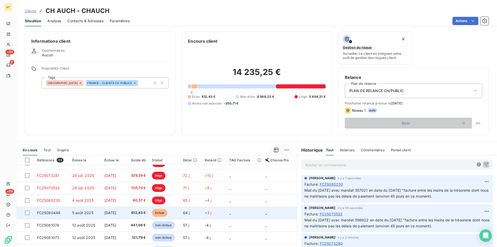
click at [56, 212] on span "FC25080448" at bounding box center [49, 213] width 24 height 4
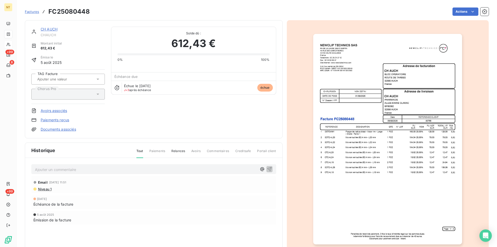
click at [52, 168] on p "Ajouter un commentaire ﻿" at bounding box center [146, 169] width 222 height 6
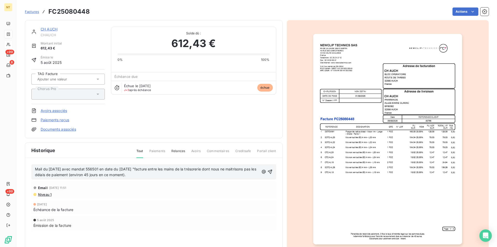
click at [106, 170] on span "Mail du [DATE] avec mandat 556501 en date du [DATE] "facture entre les mains de…" at bounding box center [146, 172] width 222 height 10
click at [130, 169] on span "Mail du [DATE] avec mandat 557021 en date du [DATE] "facture entre les mains de…" at bounding box center [146, 172] width 222 height 10
click at [268, 171] on icon "button" at bounding box center [269, 171] width 5 height 5
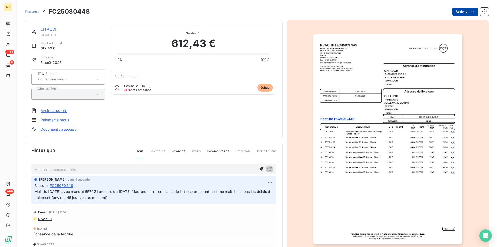
click at [468, 10] on html "NT +99 8 +99 Factures FC25080448 Actions CH AUCH CHAUCH Montant initial 612,43 …" at bounding box center [248, 123] width 497 height 247
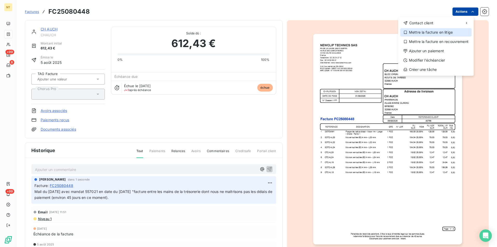
click at [440, 31] on div "Mettre la facture en litige" at bounding box center [435, 32] width 71 height 8
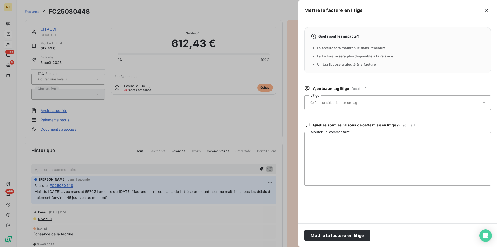
click at [381, 102] on div at bounding box center [395, 102] width 172 height 11
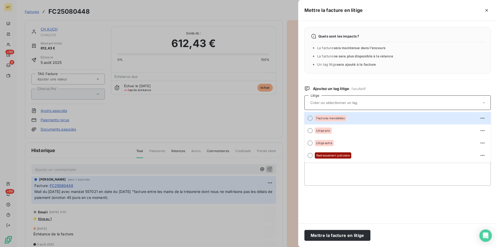
drag, startPoint x: 310, startPoint y: 119, endPoint x: 325, endPoint y: 203, distance: 85.5
click at [310, 120] on div at bounding box center [310, 118] width 5 height 5
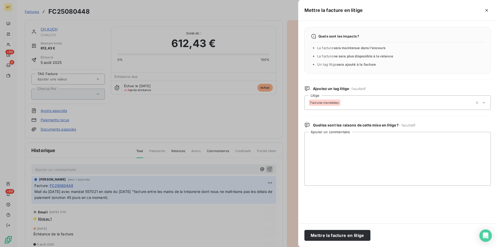
drag, startPoint x: 328, startPoint y: 236, endPoint x: 277, endPoint y: 205, distance: 60.1
click at [328, 236] on button "Mettre la facture en litige" at bounding box center [337, 235] width 66 height 11
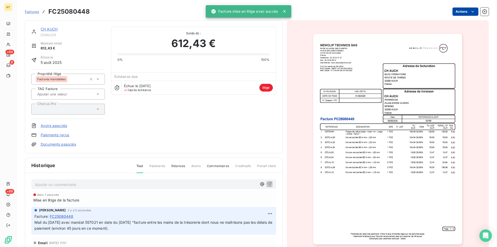
click at [46, 29] on link "CH AUCH" at bounding box center [49, 29] width 17 height 4
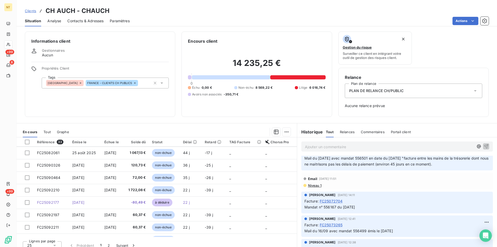
scroll to position [132, 0]
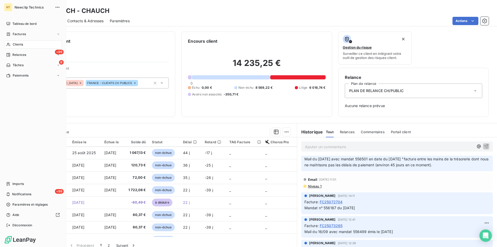
click at [20, 43] on span "Clients" at bounding box center [18, 44] width 10 height 5
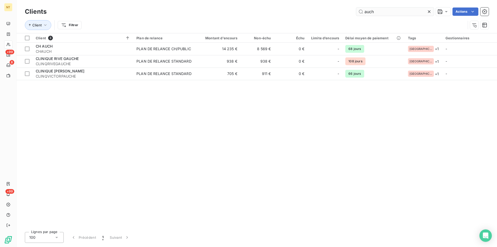
drag, startPoint x: 378, startPoint y: 8, endPoint x: 360, endPoint y: 11, distance: 17.9
click at [360, 11] on input "auch" at bounding box center [395, 12] width 78 height 8
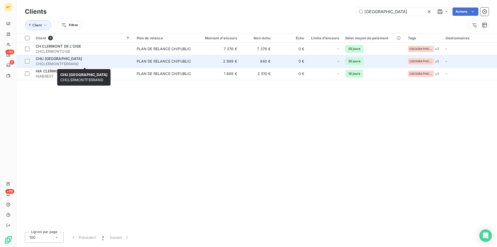
type input "[GEOGRAPHIC_DATA]"
click at [70, 57] on span "CHU [GEOGRAPHIC_DATA]" at bounding box center [59, 58] width 46 height 4
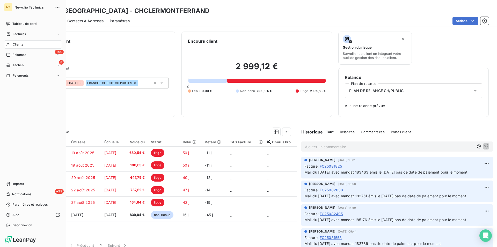
click at [15, 46] on span "Clients" at bounding box center [18, 44] width 10 height 5
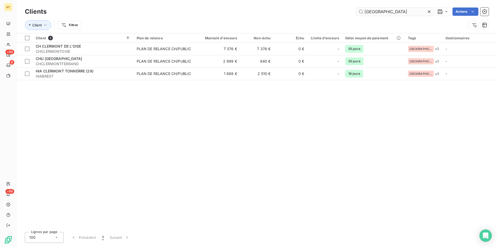
drag, startPoint x: 387, startPoint y: 10, endPoint x: 360, endPoint y: 10, distance: 26.9
click at [360, 10] on input "[GEOGRAPHIC_DATA]" at bounding box center [395, 12] width 78 height 8
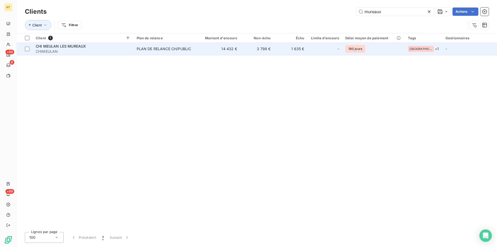
type input "mureaux"
click at [70, 48] on span "CHI MEULAN LES MUREAUX" at bounding box center [61, 46] width 50 height 4
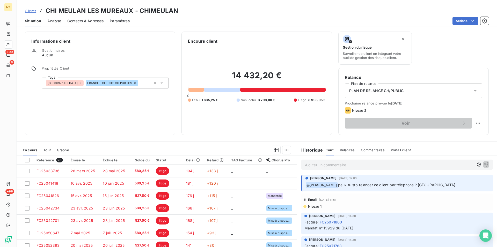
click at [77, 21] on span "Contacts & Adresses" at bounding box center [85, 20] width 36 height 5
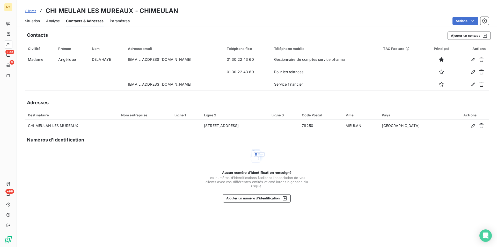
click at [32, 21] on span "Situation" at bounding box center [32, 20] width 15 height 5
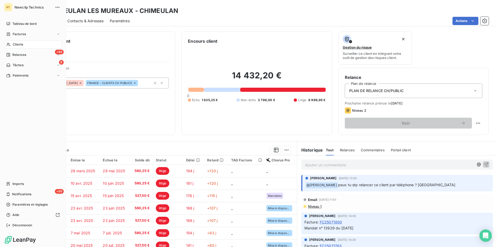
drag, startPoint x: 19, startPoint y: 43, endPoint x: 62, endPoint y: 41, distance: 43.0
click at [19, 43] on span "Clients" at bounding box center [18, 44] width 10 height 5
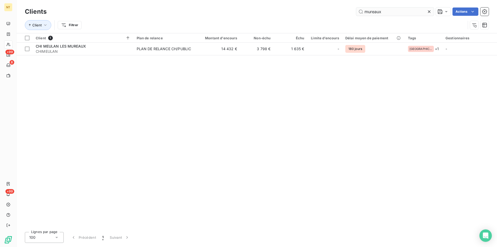
drag, startPoint x: 385, startPoint y: 10, endPoint x: 358, endPoint y: 11, distance: 27.5
click at [358, 11] on input "mureaux" at bounding box center [395, 12] width 78 height 8
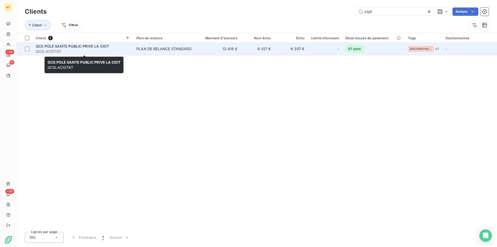
type input "ciot"
click at [66, 46] on span "GCS POLE SANTE PUBLIC PRIVE LA CIOT" at bounding box center [72, 46] width 73 height 4
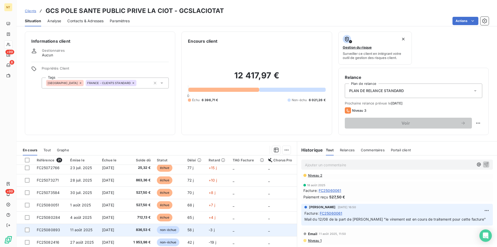
scroll to position [12, 0]
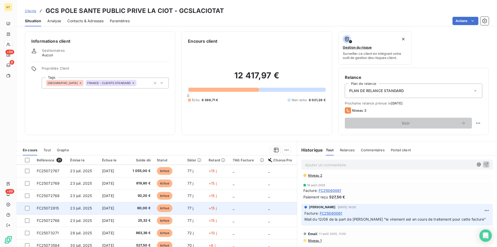
click at [46, 208] on span "FC25072815" at bounding box center [48, 208] width 22 height 4
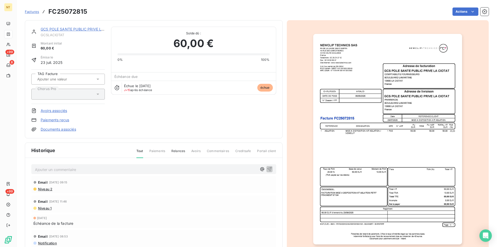
click at [390, 160] on img "button" at bounding box center [387, 139] width 149 height 211
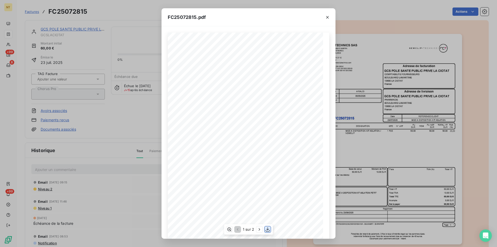
click at [268, 230] on icon "button" at bounding box center [268, 230] width 4 height 4
click at [328, 16] on icon "button" at bounding box center [327, 17] width 5 height 5
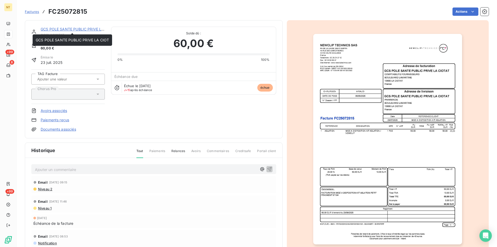
click at [71, 28] on link "GCS POLE SANTE PUBLIC PRIVE LA CIOT" at bounding box center [77, 29] width 73 height 4
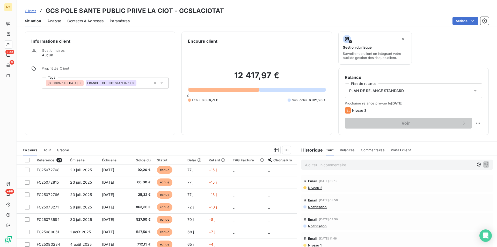
scroll to position [26, 0]
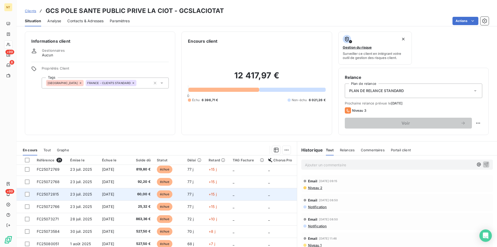
click at [52, 197] on td "FC25072815" at bounding box center [51, 194] width 34 height 12
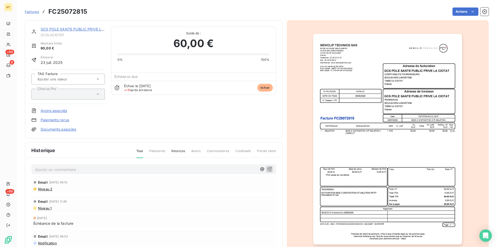
click at [38, 169] on p "Ajouter un commentaire ﻿" at bounding box center [146, 169] width 222 height 6
click at [118, 168] on span "Mail du [DATE] [PERSON_NAME] me demande cete facture" at bounding box center [86, 169] width 103 height 4
click at [73, 171] on span "Mail du [DATE] [PERSON_NAME] me demande cette facture" at bounding box center [87, 169] width 105 height 4
click at [136, 170] on span "Mail du [DATE] [PERSON_NAME] me demande cette facture" at bounding box center [87, 169] width 105 height 4
click at [150, 169] on span "Mail du [DATE] [PERSON_NAME] me demande cette facture. Envoyé le [DATE]" at bounding box center [103, 169] width 137 height 4
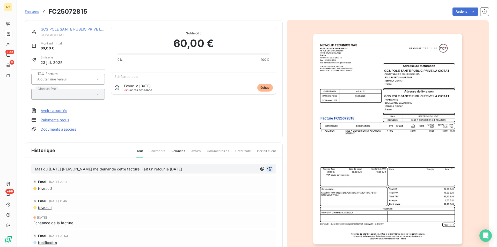
click at [267, 171] on icon "button" at bounding box center [269, 168] width 5 height 5
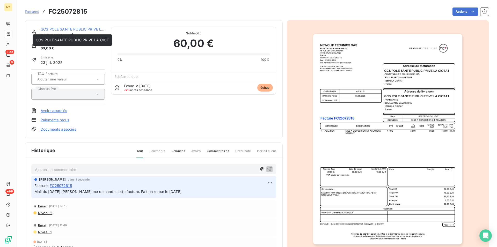
click at [72, 28] on link "GCS POLE SANTE PUBLIC PRIVE LA CIOT" at bounding box center [77, 29] width 73 height 4
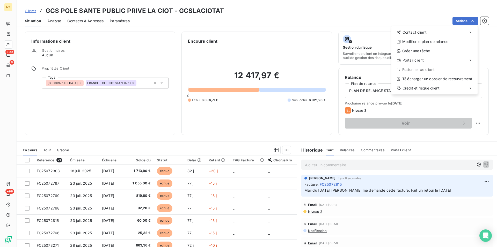
click at [473, 19] on html "NT +99 8 +99 Clients GCS POLE SANTE PUBLIC PRIVE LA CIOT - GCSLACIOTAT Situatio…" at bounding box center [248, 123] width 497 height 247
click at [365, 71] on div "Copier le lien vers le portail" at bounding box center [358, 72] width 59 height 8
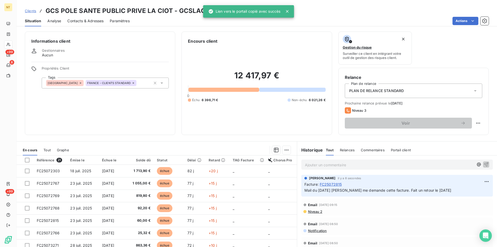
click at [277, 37] on div "Encours client 12 417,97 € 0 Échu 6 396,71 € Non-échu 6 021,26 €" at bounding box center [256, 84] width 150 height 104
click at [289, 12] on icon at bounding box center [287, 11] width 5 height 5
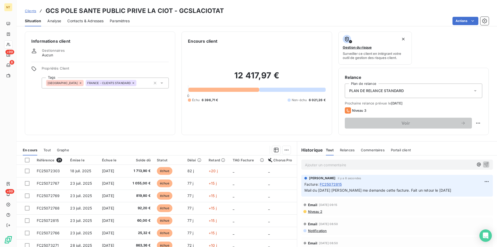
click at [81, 21] on span "Contacts & Adresses" at bounding box center [85, 20] width 36 height 5
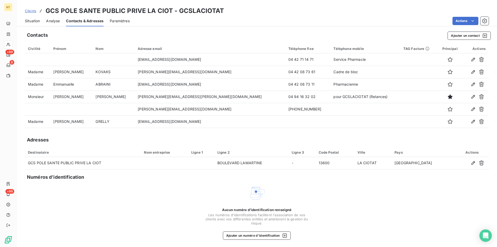
click at [28, 21] on span "Situation" at bounding box center [32, 20] width 15 height 5
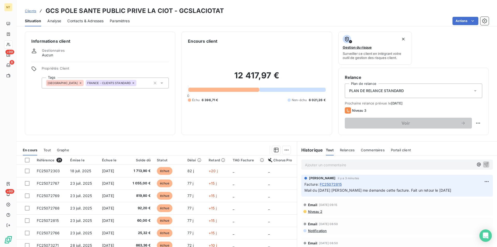
click at [305, 163] on p "Ajouter un commentaire ﻿" at bounding box center [389, 165] width 169 height 6
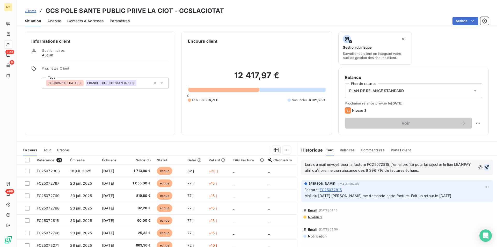
click at [484, 168] on icon "button" at bounding box center [486, 167] width 5 height 5
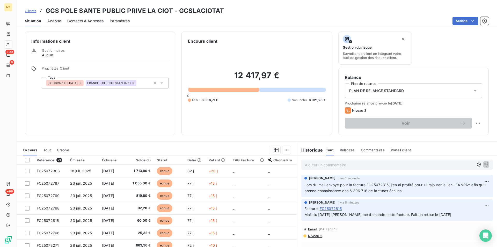
click at [91, 21] on span "Contacts & Adresses" at bounding box center [85, 20] width 36 height 5
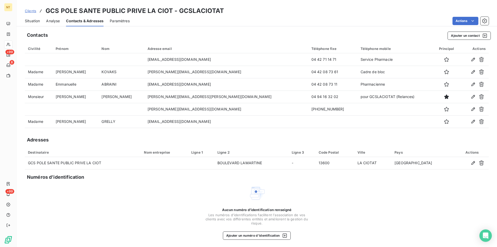
click at [31, 23] on span "Situation" at bounding box center [32, 20] width 15 height 5
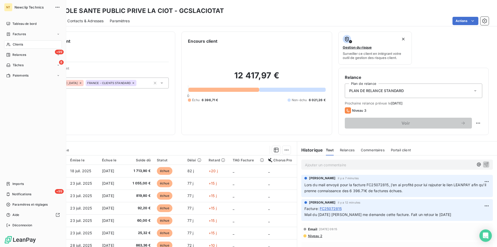
click at [14, 45] on span "Clients" at bounding box center [18, 44] width 10 height 5
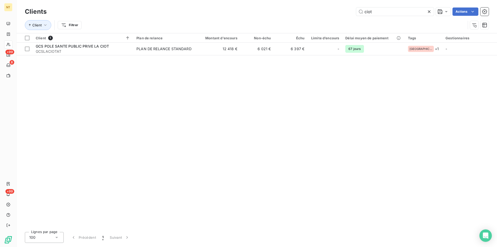
drag, startPoint x: 376, startPoint y: 11, endPoint x: 343, endPoint y: 6, distance: 33.6
click at [360, 11] on input "ciot" at bounding box center [395, 12] width 78 height 8
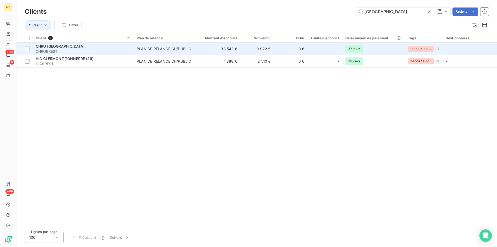
type input "[GEOGRAPHIC_DATA]"
click at [61, 48] on div "CHRU [GEOGRAPHIC_DATA]" at bounding box center [83, 46] width 95 height 5
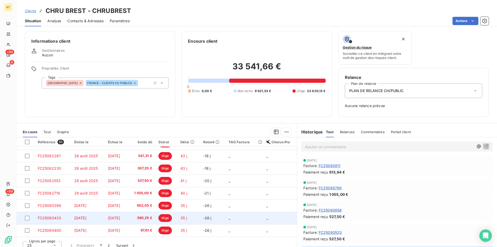
scroll to position [5, 0]
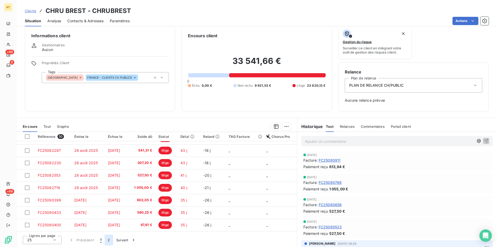
click at [108, 239] on button "2" at bounding box center [109, 240] width 8 height 11
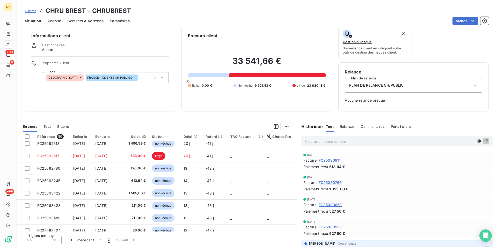
scroll to position [106, 0]
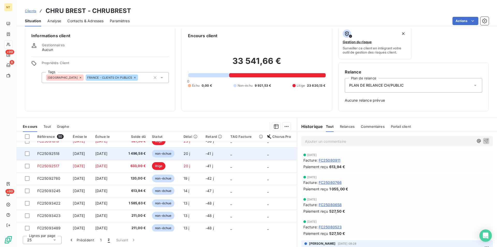
click at [47, 155] on span "FC25092518" at bounding box center [48, 153] width 23 height 4
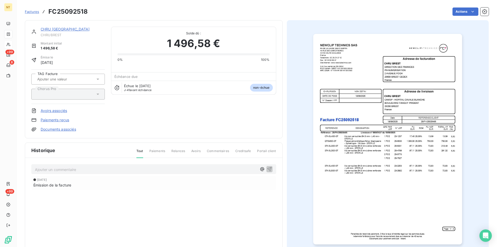
click at [53, 28] on link "CHRU [GEOGRAPHIC_DATA]" at bounding box center [65, 29] width 49 height 4
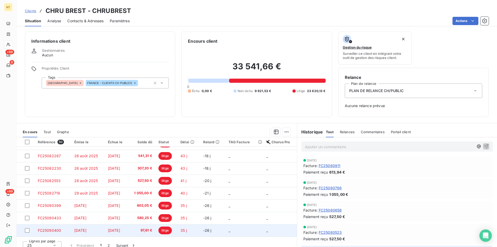
scroll to position [5, 0]
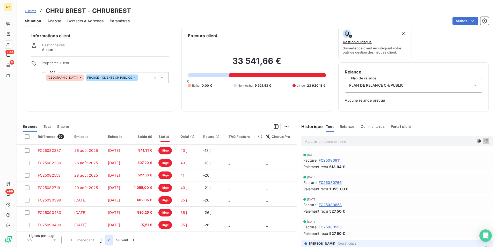
click at [108, 242] on button "2" at bounding box center [109, 240] width 8 height 11
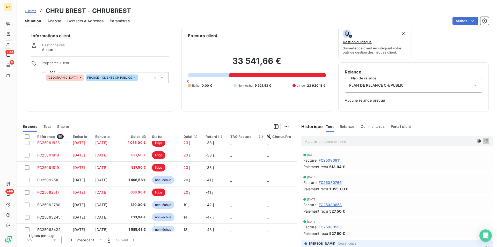
scroll to position [132, 0]
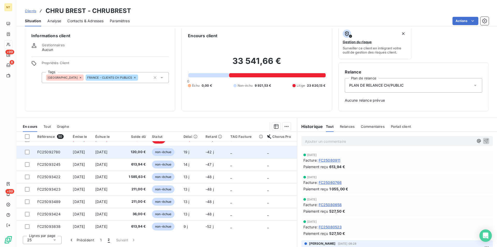
click at [54, 156] on td "FC25092780" at bounding box center [52, 152] width 36 height 12
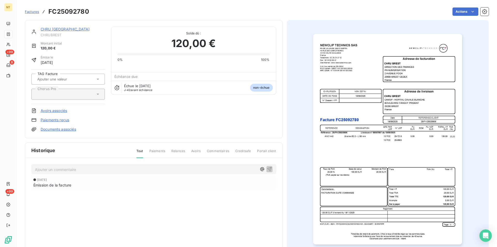
click at [51, 30] on link "CHRU [GEOGRAPHIC_DATA]" at bounding box center [65, 29] width 49 height 4
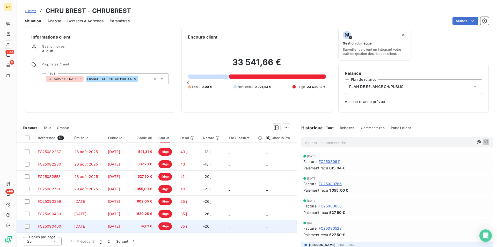
scroll to position [5, 0]
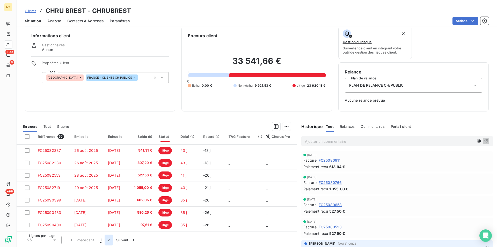
click at [110, 244] on button "2" at bounding box center [109, 240] width 8 height 11
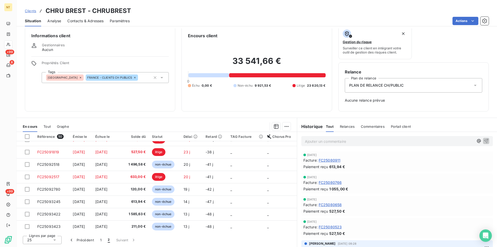
scroll to position [115, 0]
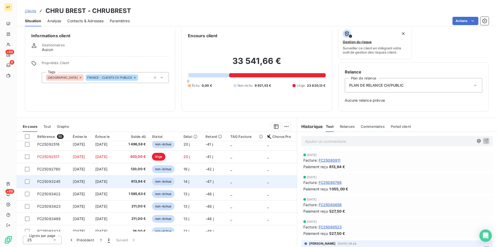
click at [52, 182] on span "FC25093245" at bounding box center [48, 181] width 23 height 4
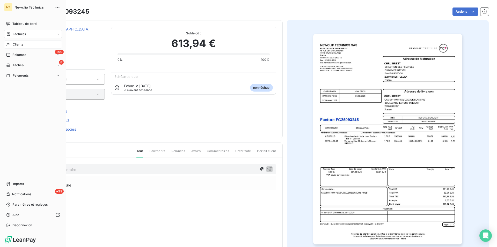
click at [14, 45] on span "Clients" at bounding box center [18, 44] width 10 height 5
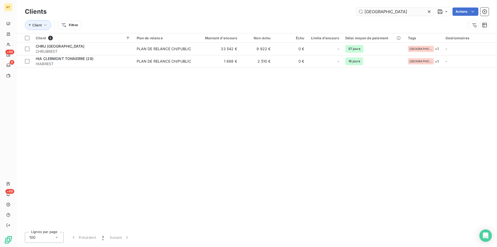
drag, startPoint x: 379, startPoint y: 12, endPoint x: 356, endPoint y: 12, distance: 22.3
click at [356, 12] on input "[GEOGRAPHIC_DATA]" at bounding box center [395, 12] width 78 height 8
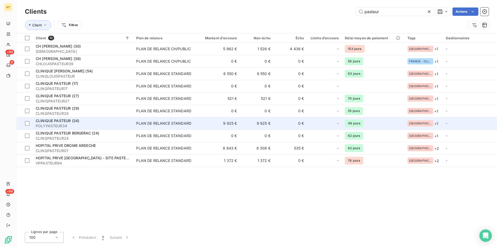
type input "pasteur"
click at [57, 120] on span "CLINIQUE PASTEUR (34)" at bounding box center [57, 121] width 43 height 4
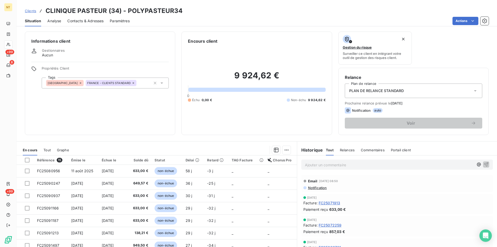
click at [78, 22] on span "Contacts & Adresses" at bounding box center [85, 20] width 36 height 5
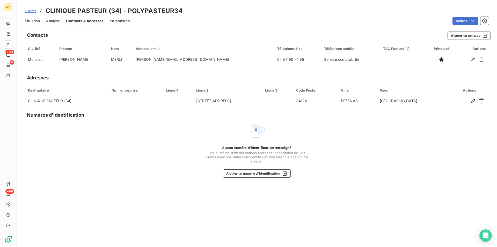
click at [38, 18] on span "Situation" at bounding box center [32, 20] width 15 height 5
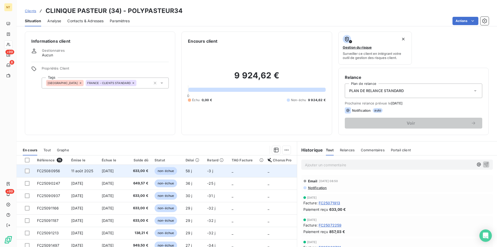
click at [47, 169] on td "FC25080956" at bounding box center [51, 171] width 34 height 12
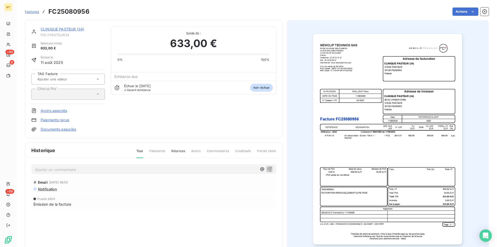
click at [45, 170] on p "Ajouter un commentaire ﻿" at bounding box center [146, 169] width 222 height 6
click at [35, 168] on div "Ajouter un commentaire ﻿" at bounding box center [153, 169] width 245 height 10
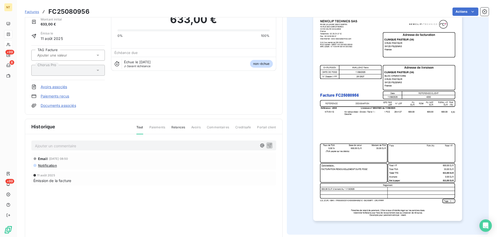
click at [51, 143] on p "Ajouter un commentaire ﻿" at bounding box center [146, 145] width 222 height 6
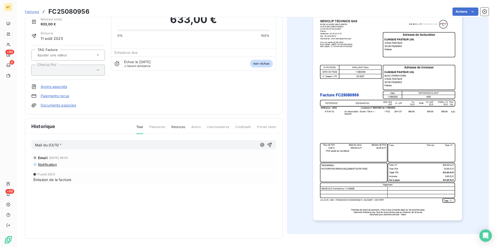
click at [66, 146] on p "Mail du 03/10 "" at bounding box center [146, 145] width 222 height 6
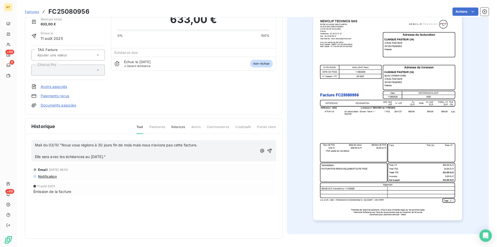
click at [35, 156] on span "Elle sera avec les échéances au [DATE]."" at bounding box center [70, 157] width 71 height 4
click at [269, 149] on icon "button" at bounding box center [269, 147] width 5 height 5
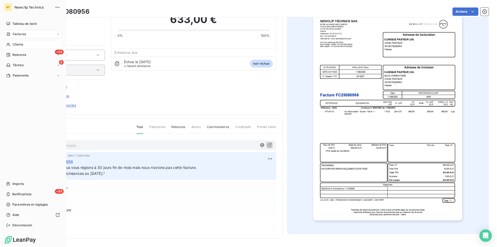
click at [14, 45] on span "Clients" at bounding box center [18, 44] width 10 height 5
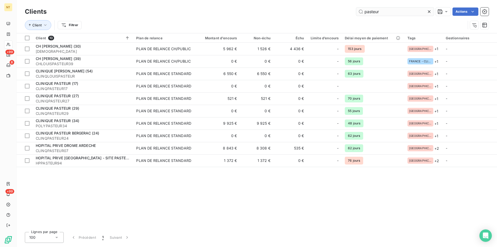
drag, startPoint x: 387, startPoint y: 13, endPoint x: 348, endPoint y: 12, distance: 39.1
click at [356, 12] on input "pasteur" at bounding box center [395, 12] width 78 height 8
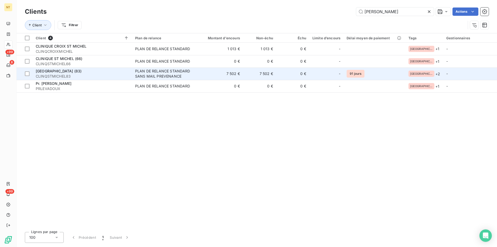
type input "[PERSON_NAME]"
click at [78, 70] on span "[GEOGRAPHIC_DATA] (83)" at bounding box center [59, 71] width 46 height 4
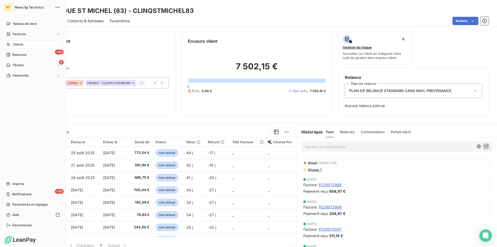
click at [26, 48] on div "Clients" at bounding box center [33, 44] width 58 height 8
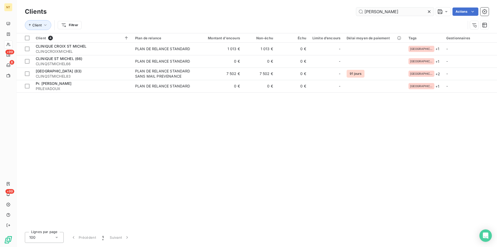
drag, startPoint x: 382, startPoint y: 12, endPoint x: 360, endPoint y: 11, distance: 21.8
click at [360, 11] on input "[PERSON_NAME]" at bounding box center [395, 12] width 78 height 8
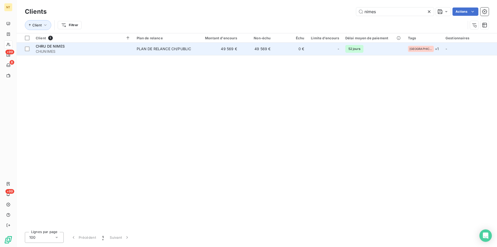
type input "nimes"
click at [56, 47] on span "CHRU DE NIMES" at bounding box center [50, 46] width 29 height 4
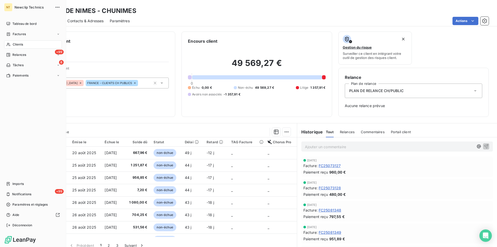
click at [21, 46] on span "Clients" at bounding box center [18, 44] width 10 height 5
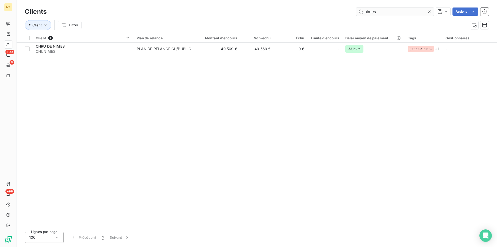
drag, startPoint x: 378, startPoint y: 11, endPoint x: 362, endPoint y: 9, distance: 15.6
click at [362, 9] on input "nimes" at bounding box center [395, 12] width 78 height 8
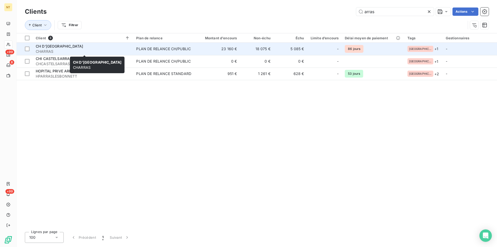
type input "arras"
click at [58, 48] on span "CH D'[GEOGRAPHIC_DATA]" at bounding box center [59, 46] width 47 height 4
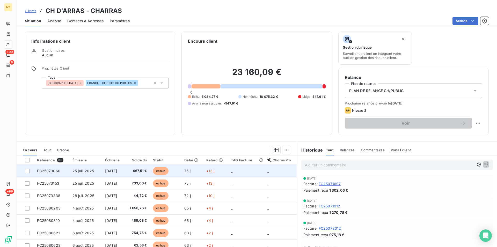
click at [43, 172] on span "FC25073060" at bounding box center [48, 171] width 23 height 4
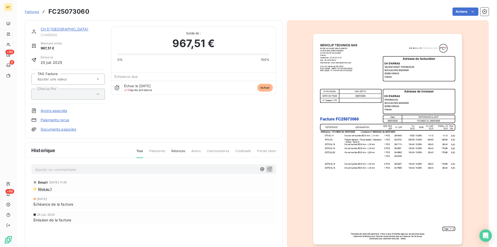
click at [40, 170] on p "Ajouter un commentaire ﻿" at bounding box center [146, 169] width 222 height 6
click at [71, 168] on p "Mail du [DATE]" at bounding box center [146, 169] width 222 height 6
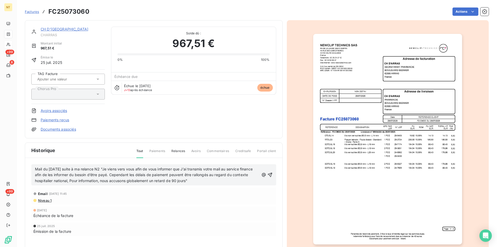
drag, startPoint x: 34, startPoint y: 168, endPoint x: 221, endPoint y: 191, distance: 188.8
click at [221, 191] on div "Mail du [DATE] suite à ma relance N2 "Je viens vers vous afin de vous informer …" at bounding box center [153, 207] width 257 height 99
copy span "Mail du [DATE] suite à ma relance N2 "Je viens vers vous afin de vous informer …"
click at [268, 174] on icon "button" at bounding box center [269, 174] width 5 height 5
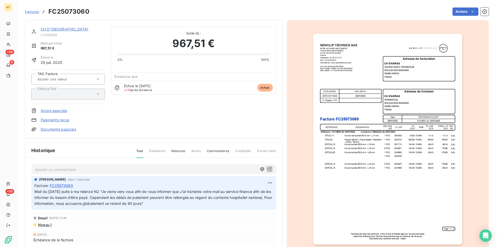
click at [56, 29] on link "CH D'[GEOGRAPHIC_DATA]" at bounding box center [65, 29] width 48 height 4
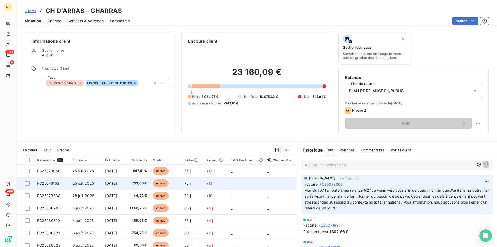
click at [50, 183] on span "FC25073153" at bounding box center [48, 183] width 22 height 4
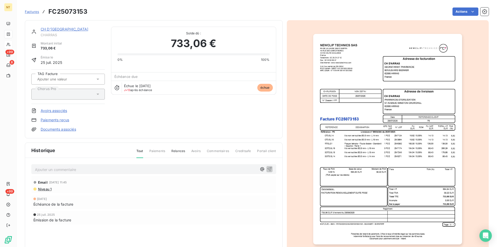
click at [53, 170] on p "Ajouter un commentaire ﻿" at bounding box center [146, 169] width 222 height 6
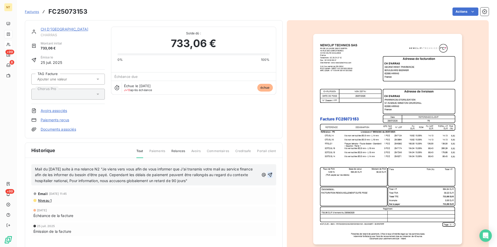
click at [267, 174] on icon "button" at bounding box center [269, 174] width 5 height 5
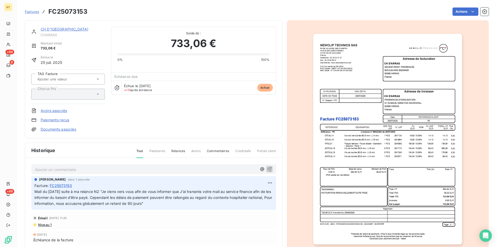
click at [49, 29] on link "CH D'[GEOGRAPHIC_DATA]" at bounding box center [65, 29] width 48 height 4
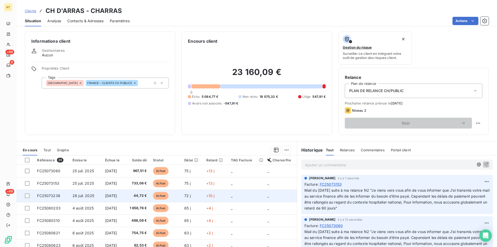
click at [42, 194] on span "FC25073238" at bounding box center [48, 196] width 23 height 4
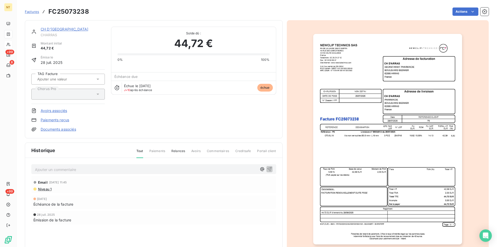
drag, startPoint x: 68, startPoint y: 166, endPoint x: 68, endPoint y: 171, distance: 4.7
click at [68, 170] on div "Ajouter un commentaire ﻿" at bounding box center [146, 169] width 222 height 7
click at [67, 171] on p "Ajouter un commentaire ﻿" at bounding box center [146, 169] width 222 height 6
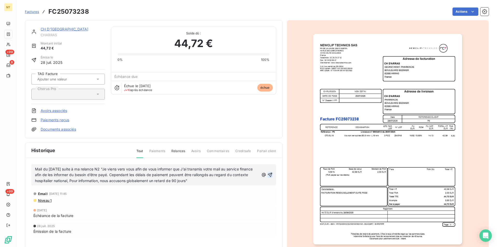
click at [267, 175] on icon "button" at bounding box center [269, 174] width 5 height 5
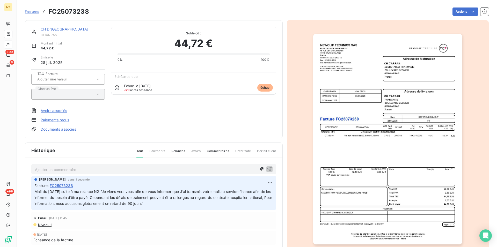
click at [51, 30] on link "CH D'[GEOGRAPHIC_DATA]" at bounding box center [65, 29] width 48 height 4
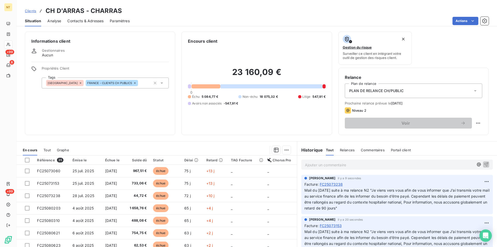
click at [90, 19] on span "Contacts & Adresses" at bounding box center [85, 20] width 36 height 5
